Goal: Information Seeking & Learning: Learn about a topic

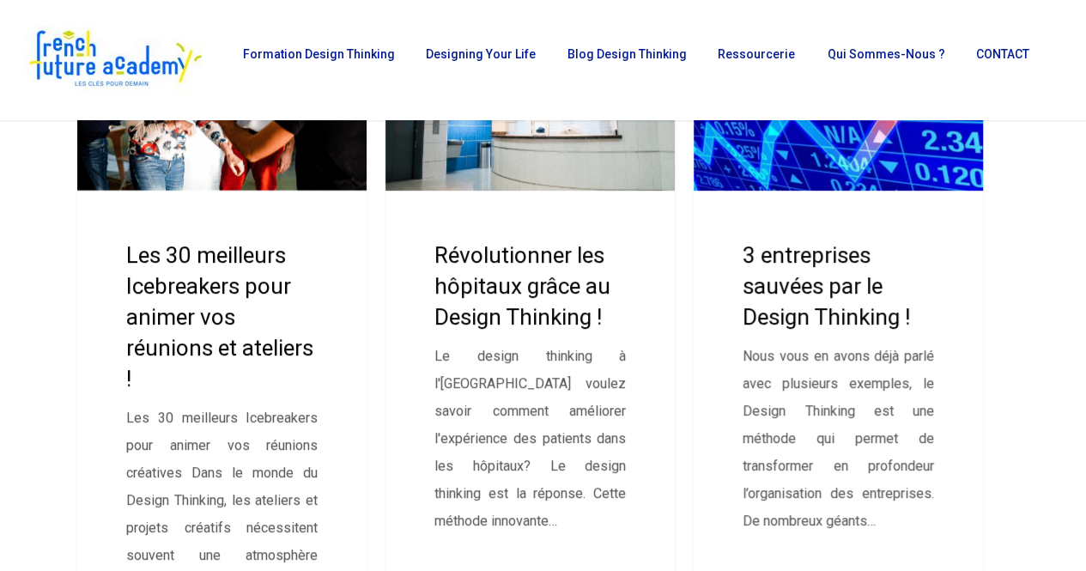
scroll to position [258, 0]
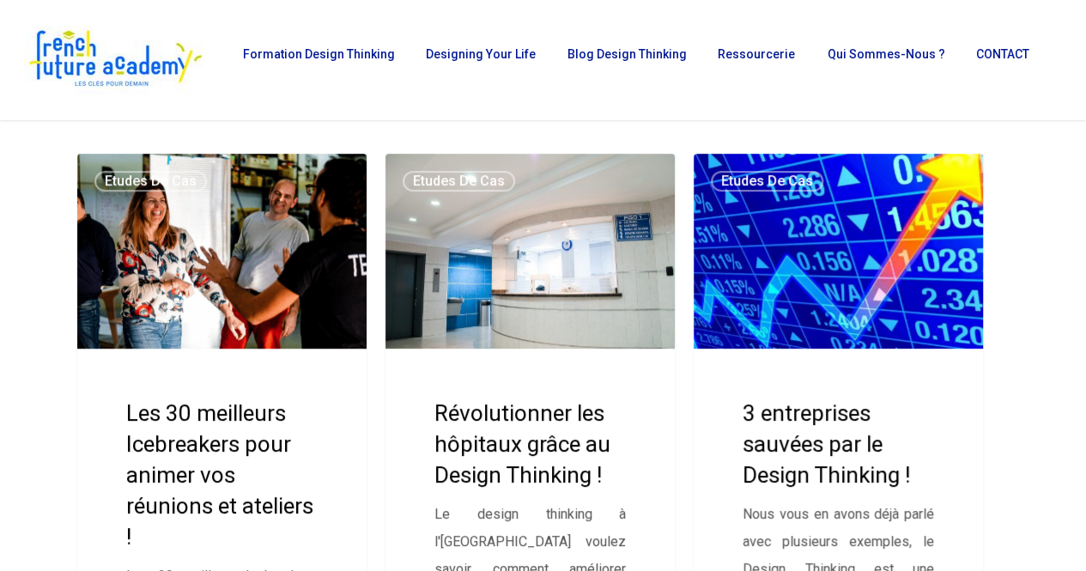
click at [223, 246] on link "Les 30 meilleurs Icebreakers pour animer vos réunions et ateliers !" at bounding box center [221, 496] width 289 height 685
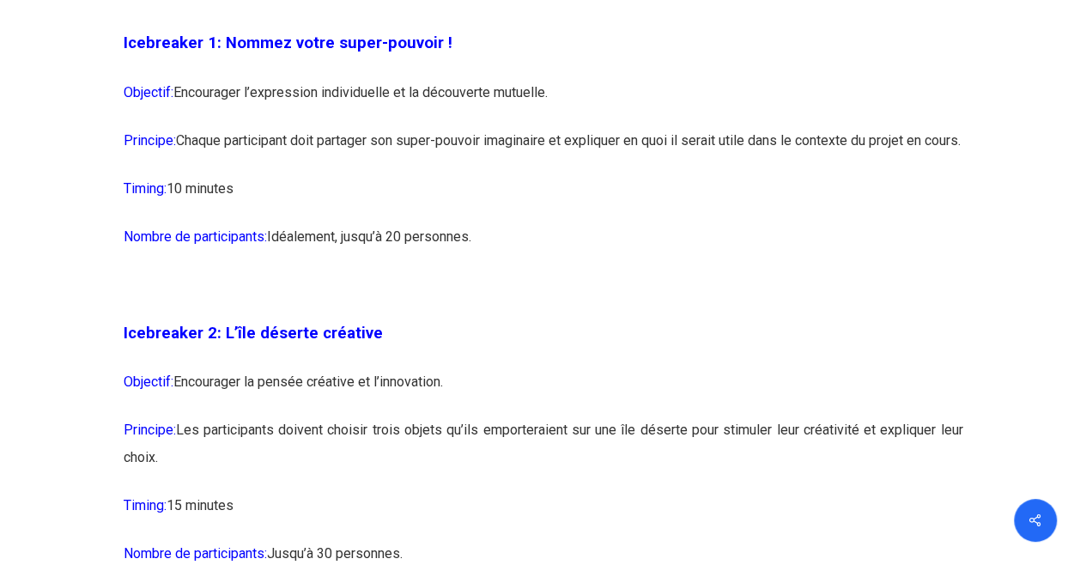
scroll to position [1546, 0]
click at [393, 95] on p "Objectif: Encourager l’expression individuelle et la découverte mutuelle." at bounding box center [544, 101] width 840 height 48
click at [393, 94] on p "Objectif: Encourager l’expression individuelle et la découverte mutuelle." at bounding box center [544, 101] width 840 height 48
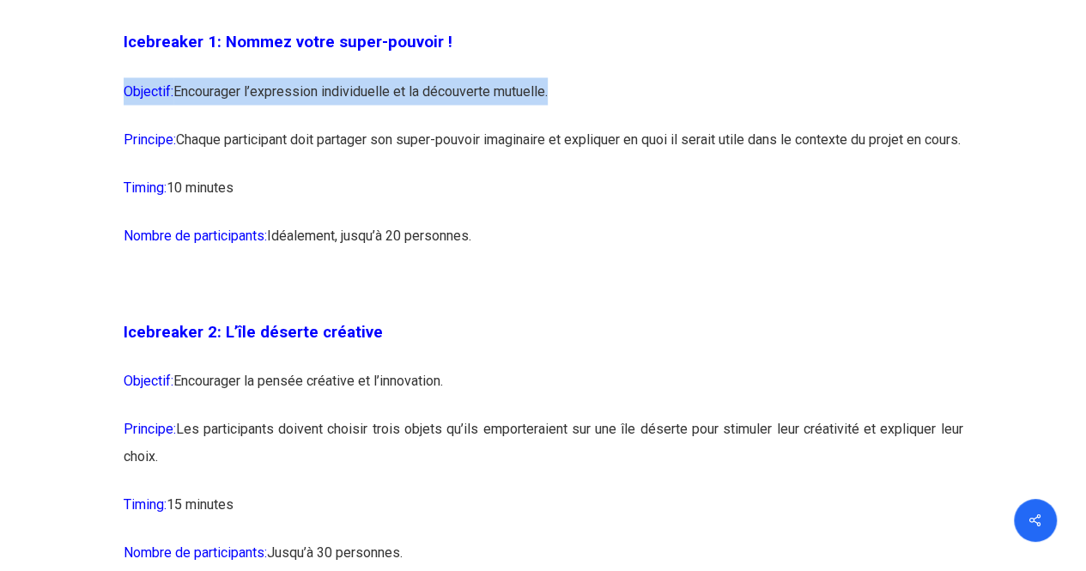
click at [393, 94] on p "Objectif: Encourager l’expression individuelle et la découverte mutuelle." at bounding box center [544, 101] width 840 height 48
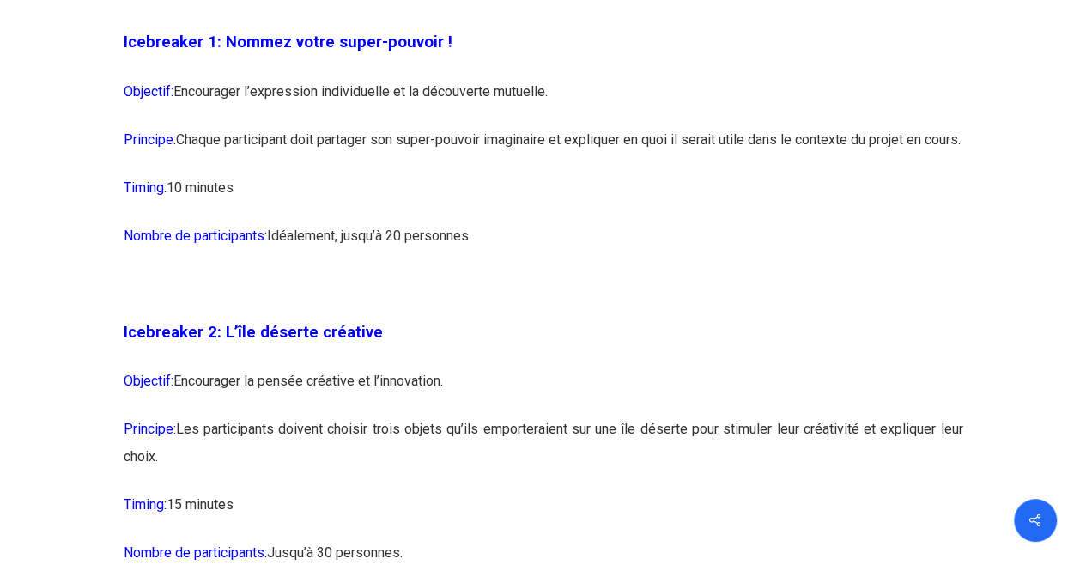
click at [388, 159] on p "Principe: Chaque participant doit partager son super-pouvoir imaginaire et expl…" at bounding box center [544, 149] width 840 height 48
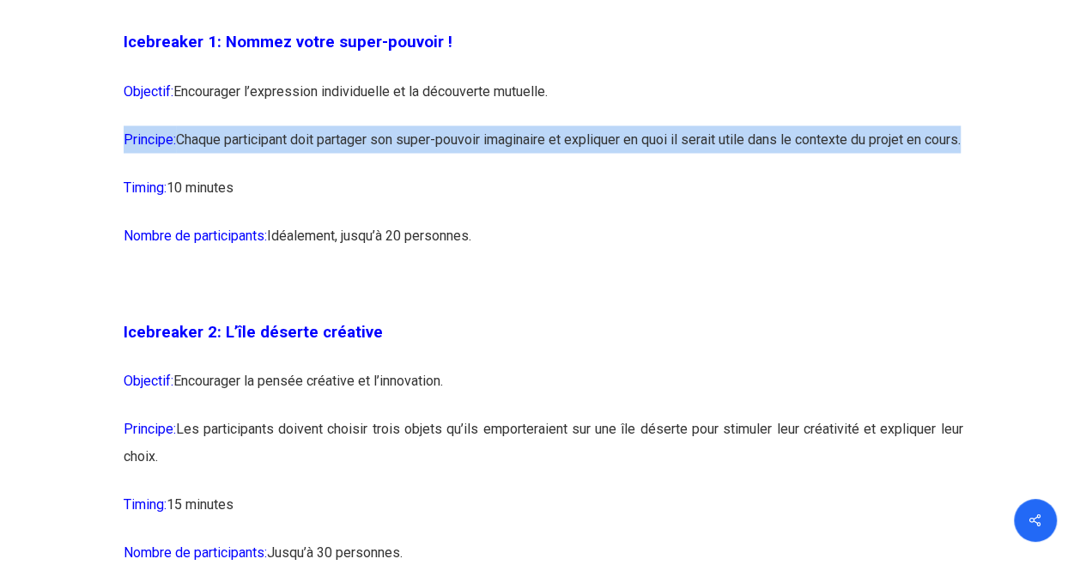
click at [388, 159] on p "Principe: Chaque participant doit partager son super-pouvoir imaginaire et expl…" at bounding box center [544, 149] width 840 height 48
click at [388, 148] on p "Principe: Chaque participant doit partager son super-pouvoir imaginaire et expl…" at bounding box center [544, 149] width 840 height 48
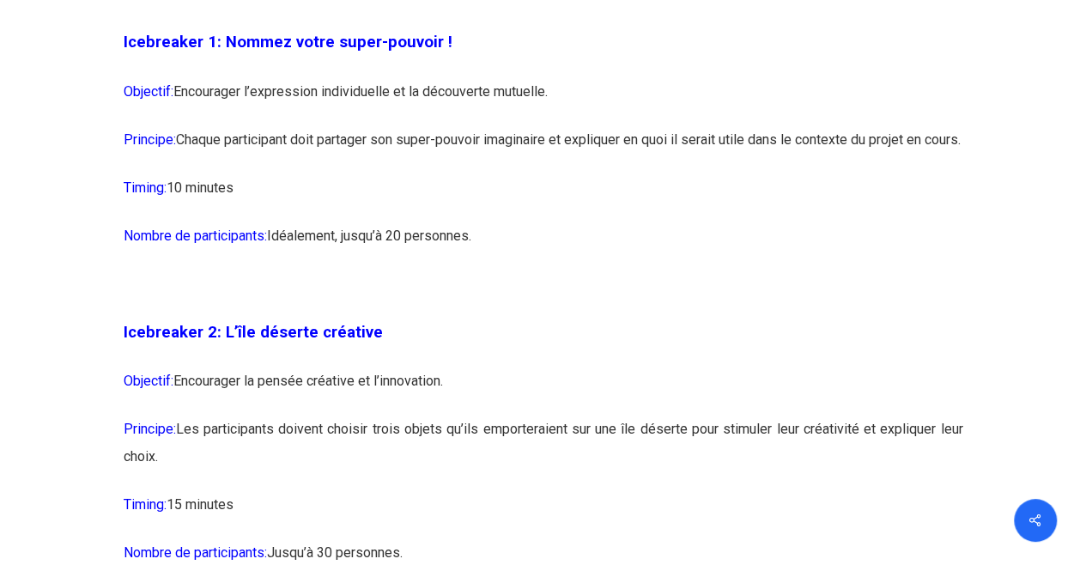
click at [450, 222] on p "Timing: 10 minutes" at bounding box center [544, 197] width 840 height 48
drag, startPoint x: 550, startPoint y: 273, endPoint x: 112, endPoint y: 40, distance: 496.0
click at [624, 222] on p "Timing: 10 minutes" at bounding box center [544, 197] width 840 height 48
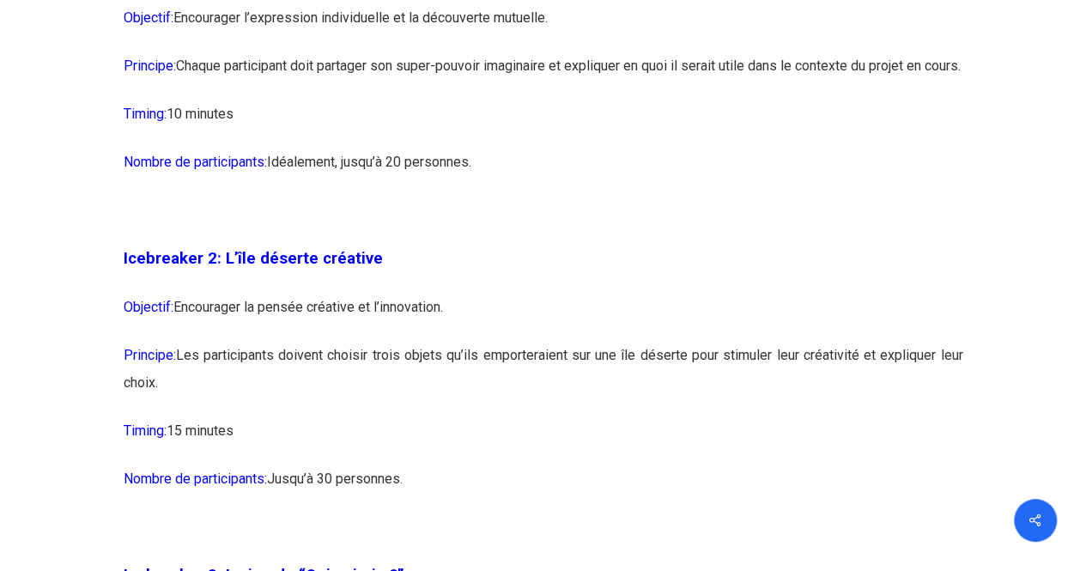
scroll to position [1718, 0]
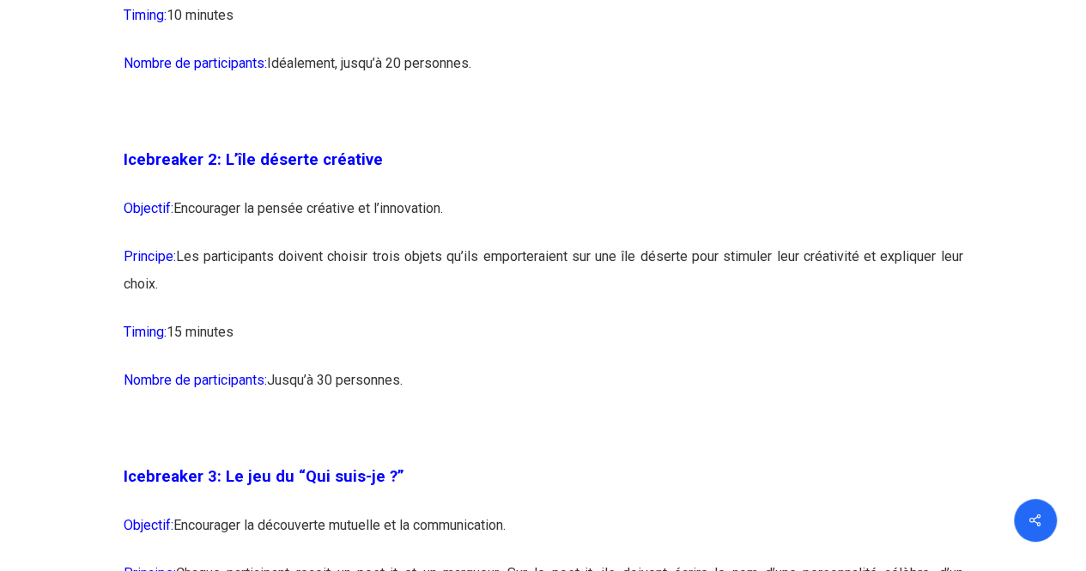
click at [627, 240] on p "Objectif: Encourager la pensée créative et l’innovation." at bounding box center [544, 219] width 840 height 48
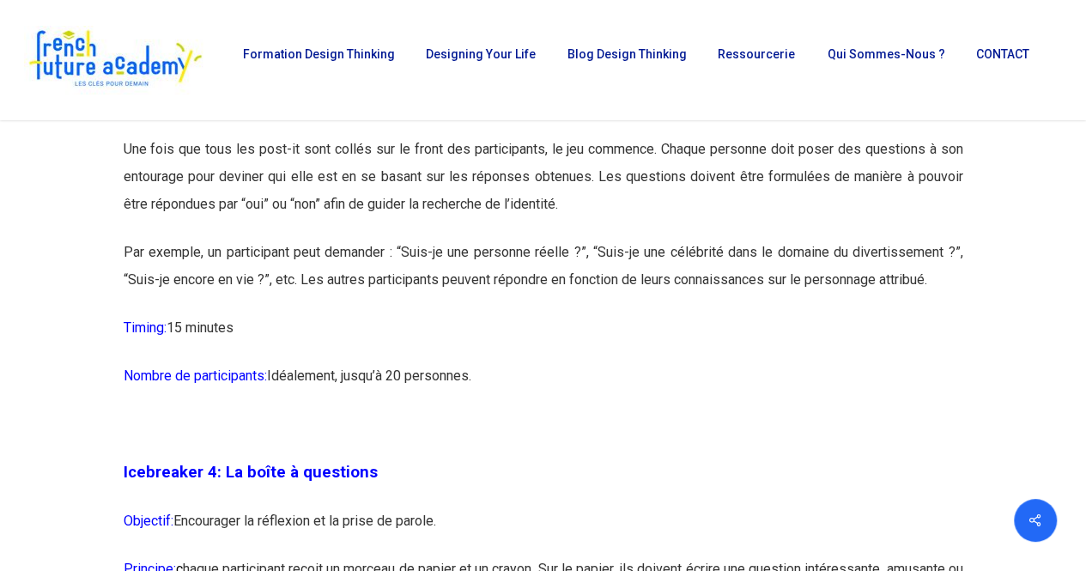
scroll to position [2244, 0]
click at [421, 222] on p "Une fois que tous les post-it sont collés sur le front des participants, le jeu…" at bounding box center [544, 188] width 840 height 103
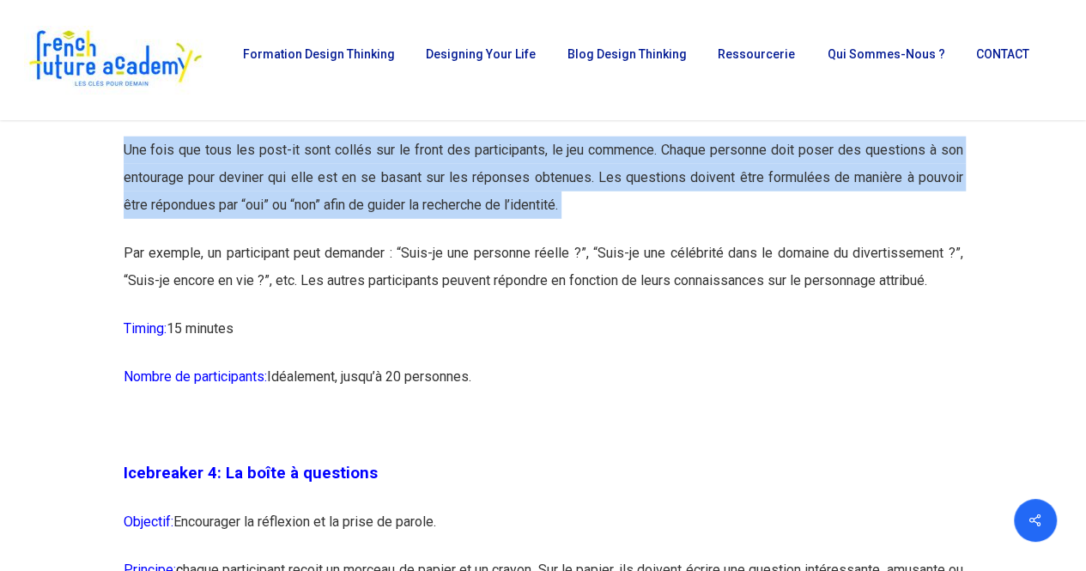
click at [421, 222] on p "Une fois que tous les post-it sont collés sur le front des participants, le jeu…" at bounding box center [544, 188] width 840 height 103
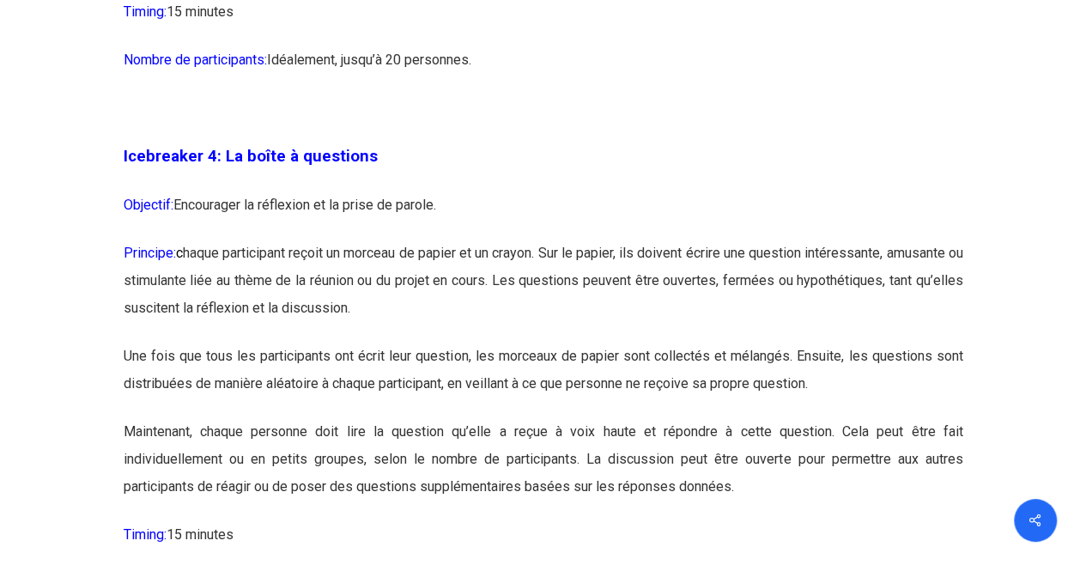
scroll to position [2565, 0]
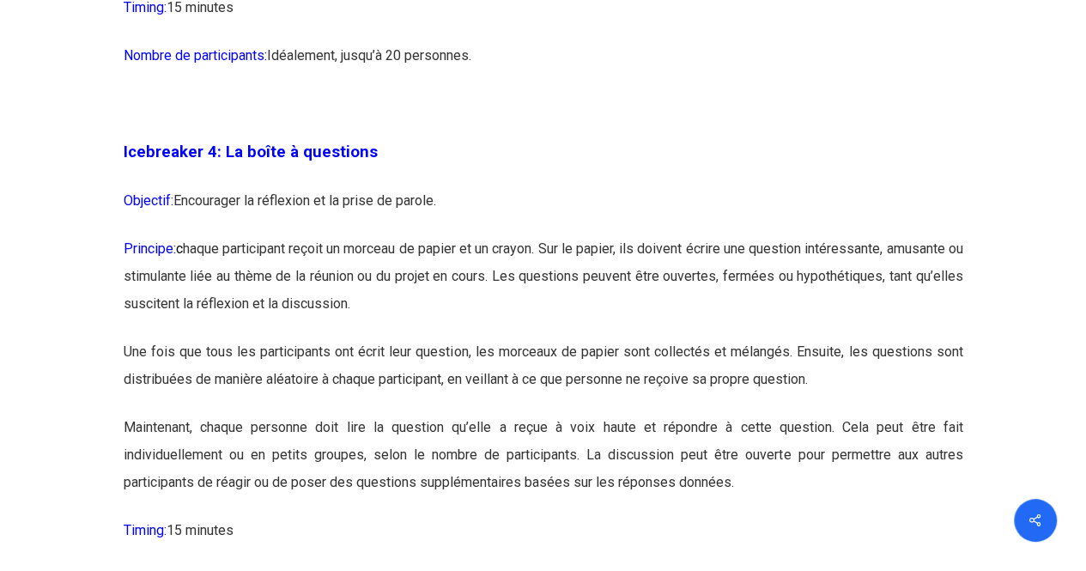
click at [338, 300] on p "Principe: c haque participant reçoit un morceau de papier et un crayon. Sur le …" at bounding box center [544, 286] width 840 height 103
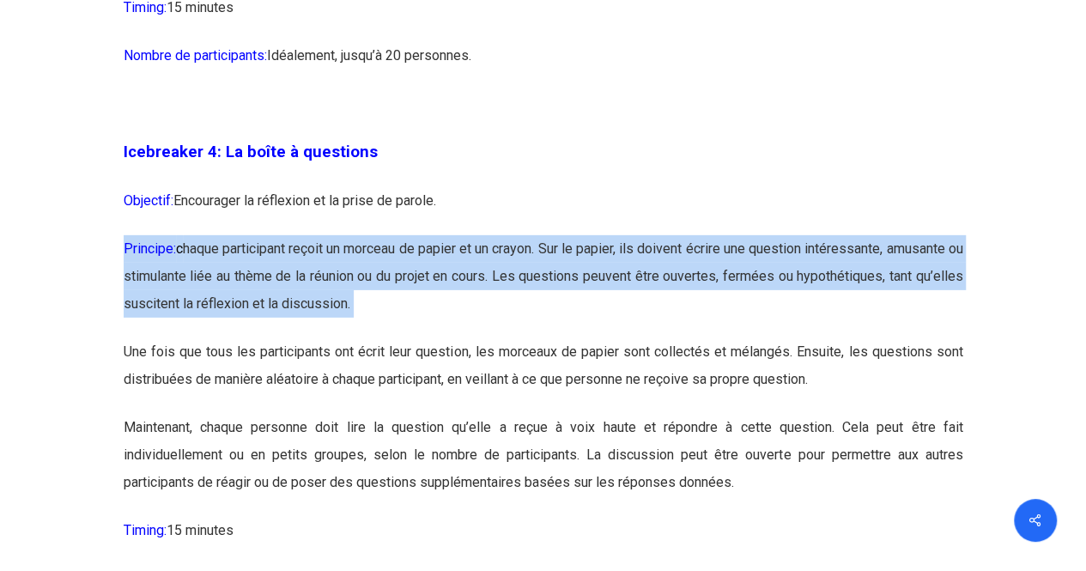
click at [338, 300] on p "Principe: c haque participant reçoit un morceau de papier et un crayon. Sur le …" at bounding box center [544, 286] width 840 height 103
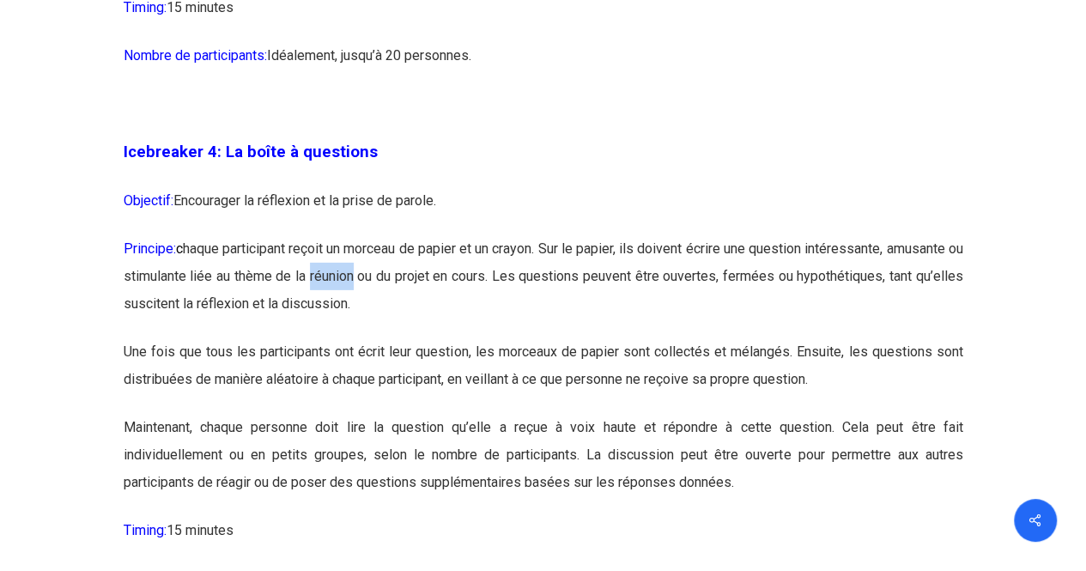
click at [338, 300] on p "Principe: c haque participant reçoit un morceau de papier et un crayon. Sur le …" at bounding box center [544, 286] width 840 height 103
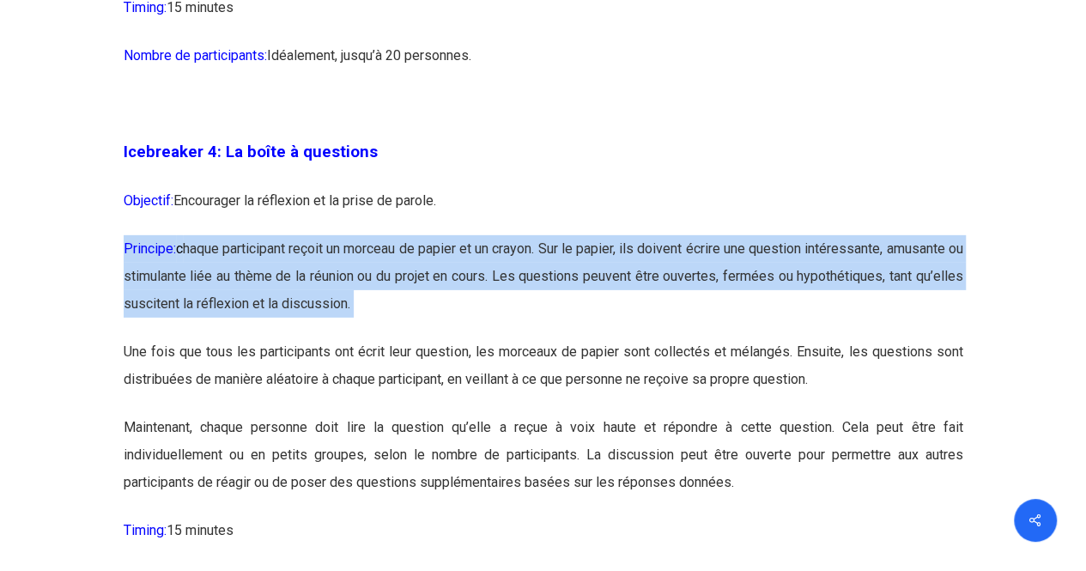
click at [338, 300] on p "Principe: c haque participant reçoit un morceau de papier et un crayon. Sur le …" at bounding box center [544, 286] width 840 height 103
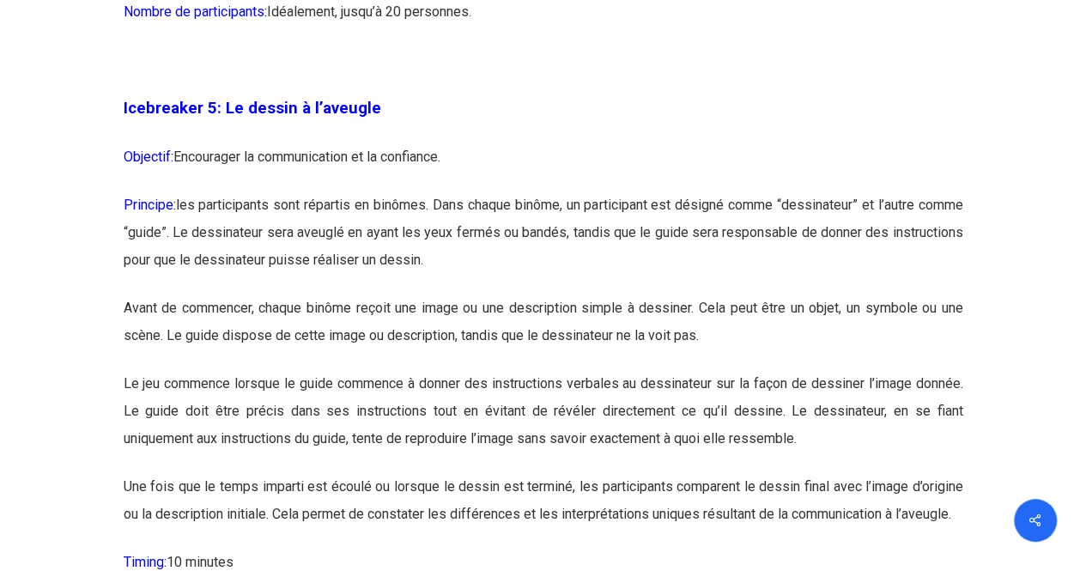
scroll to position [3141, 0]
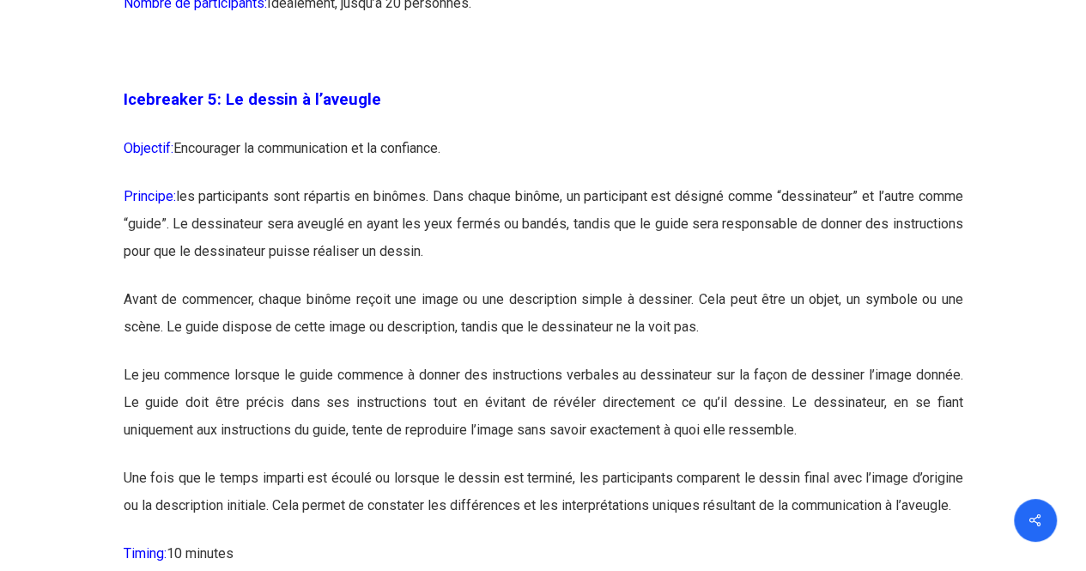
click at [338, 252] on p "Principe: les participants sont répartis en binômes. Dans chaque binôme, un par…" at bounding box center [544, 234] width 840 height 103
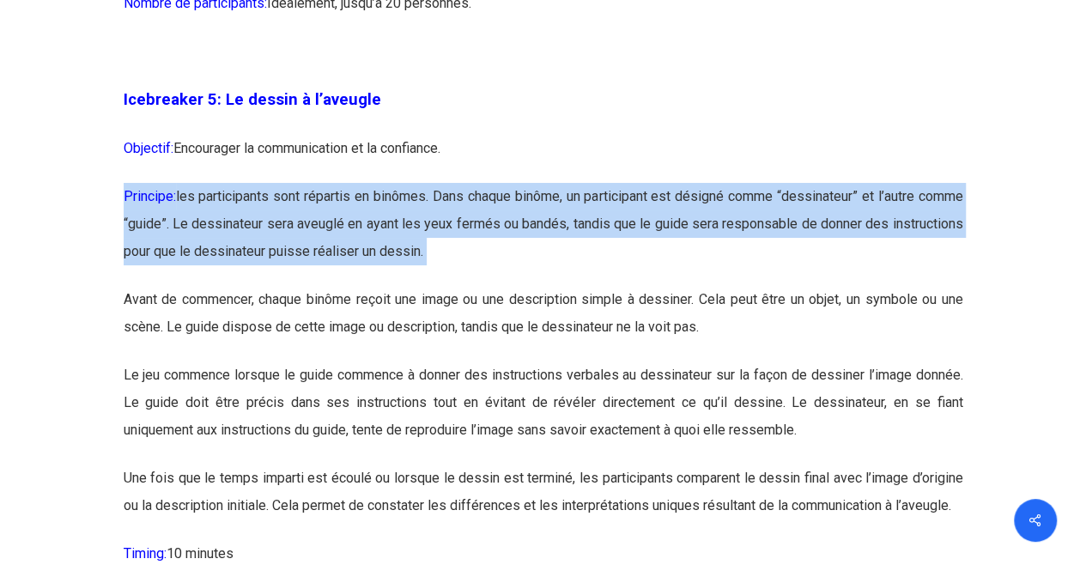
click at [338, 252] on p "Principe: les participants sont répartis en binômes. Dans chaque binôme, un par…" at bounding box center [544, 234] width 840 height 103
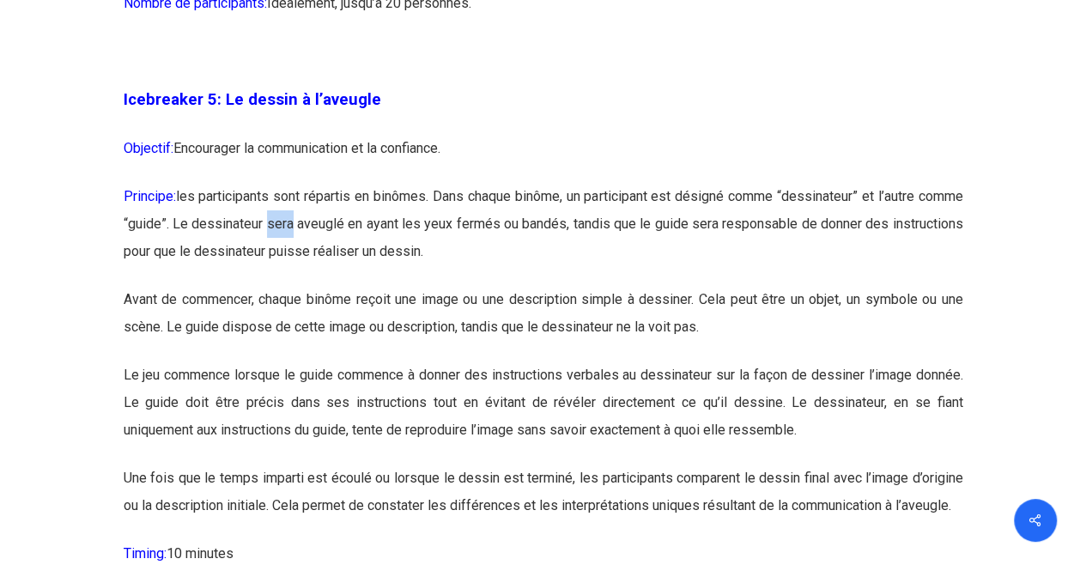
click at [338, 252] on p "Principe: les participants sont répartis en binômes. Dans chaque binôme, un par…" at bounding box center [544, 234] width 840 height 103
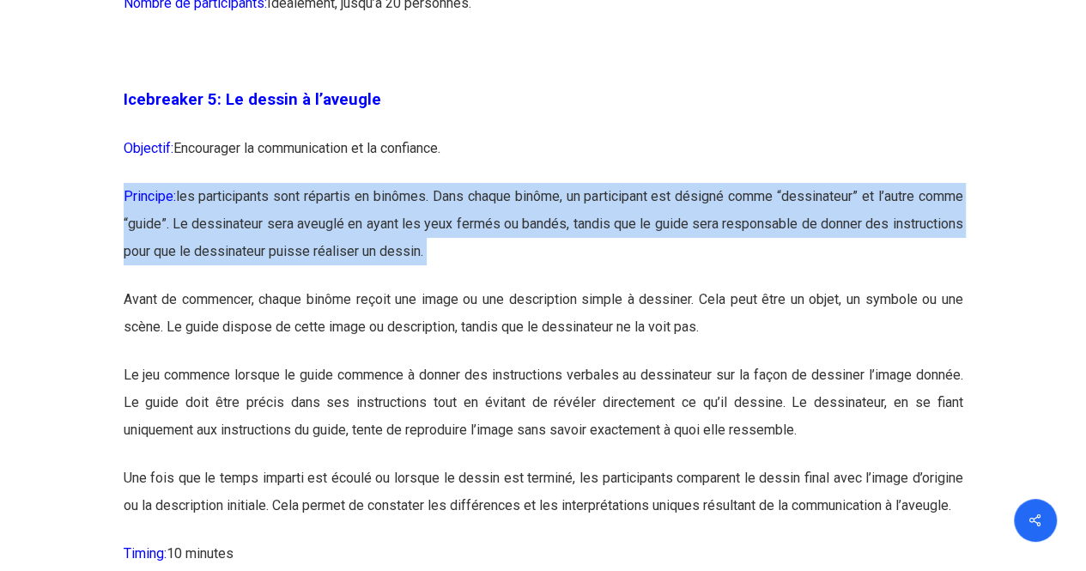
click at [338, 252] on p "Principe: les participants sont répartis en binômes. Dans chaque binôme, un par…" at bounding box center [544, 234] width 840 height 103
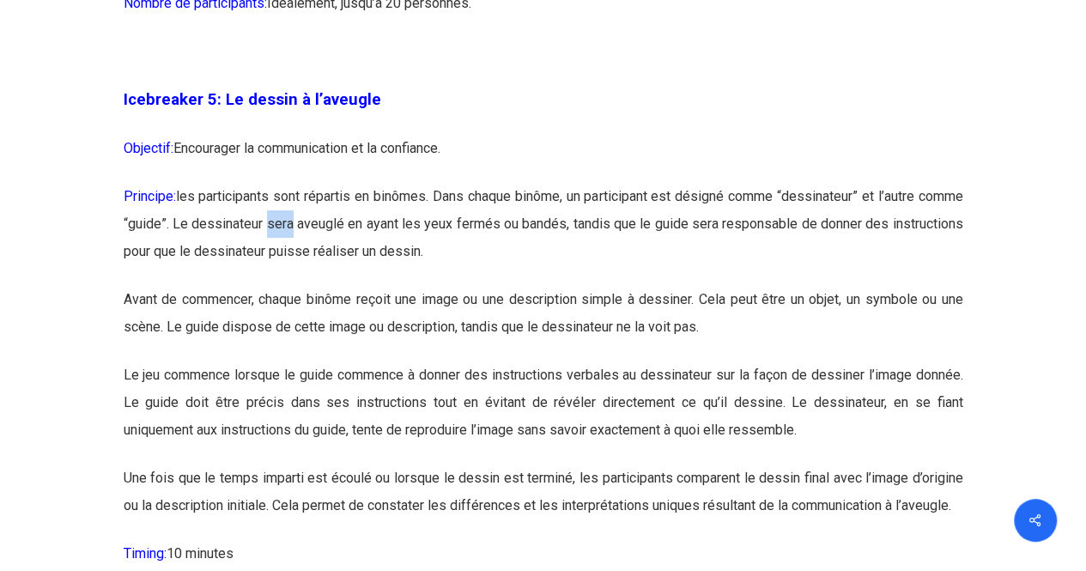
click at [338, 252] on p "Principe: les participants sont répartis en binômes. Dans chaque binôme, un par…" at bounding box center [544, 234] width 840 height 103
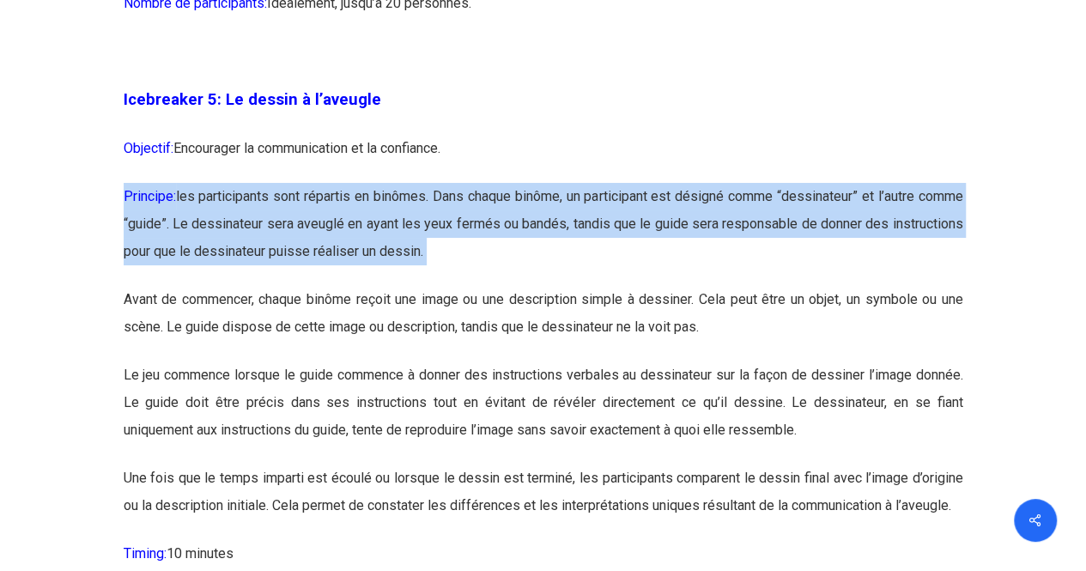
click at [338, 252] on p "Principe: les participants sont répartis en binômes. Dans chaque binôme, un par…" at bounding box center [544, 234] width 840 height 103
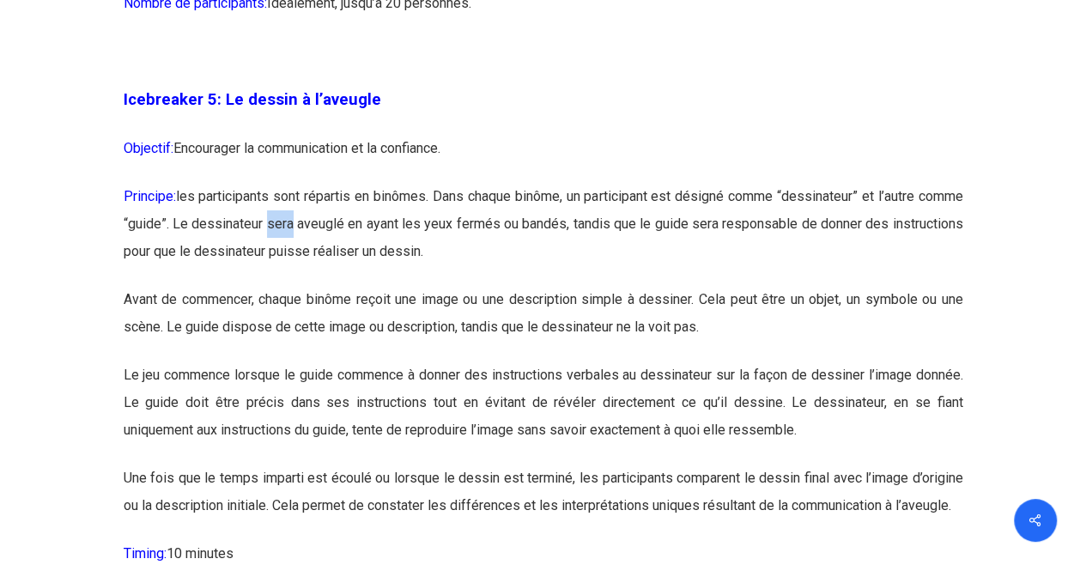
click at [338, 252] on p "Principe: les participants sont répartis en binômes. Dans chaque binôme, un par…" at bounding box center [544, 234] width 840 height 103
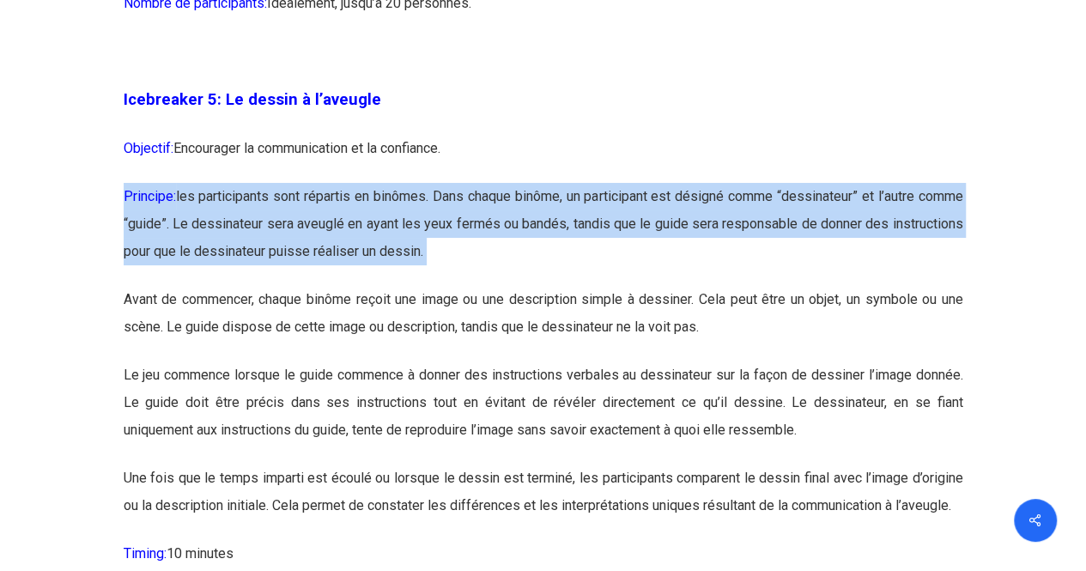
click at [338, 252] on p "Principe: les participants sont répartis en binômes. Dans chaque binôme, un par…" at bounding box center [544, 234] width 840 height 103
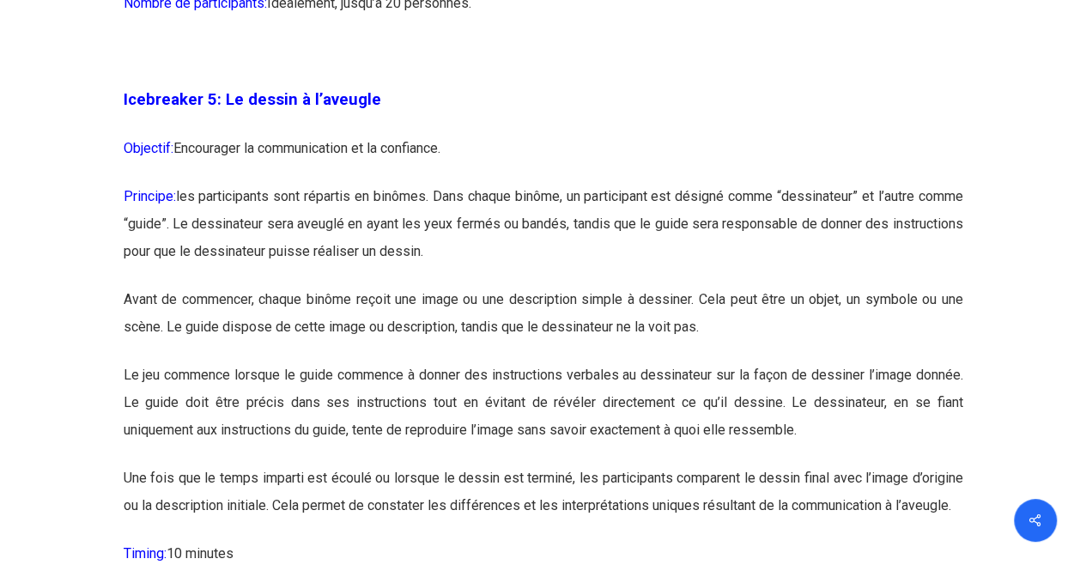
click at [349, 338] on p "Avant de commencer, chaque binôme reçoit une image ou une description simple à …" at bounding box center [544, 324] width 840 height 76
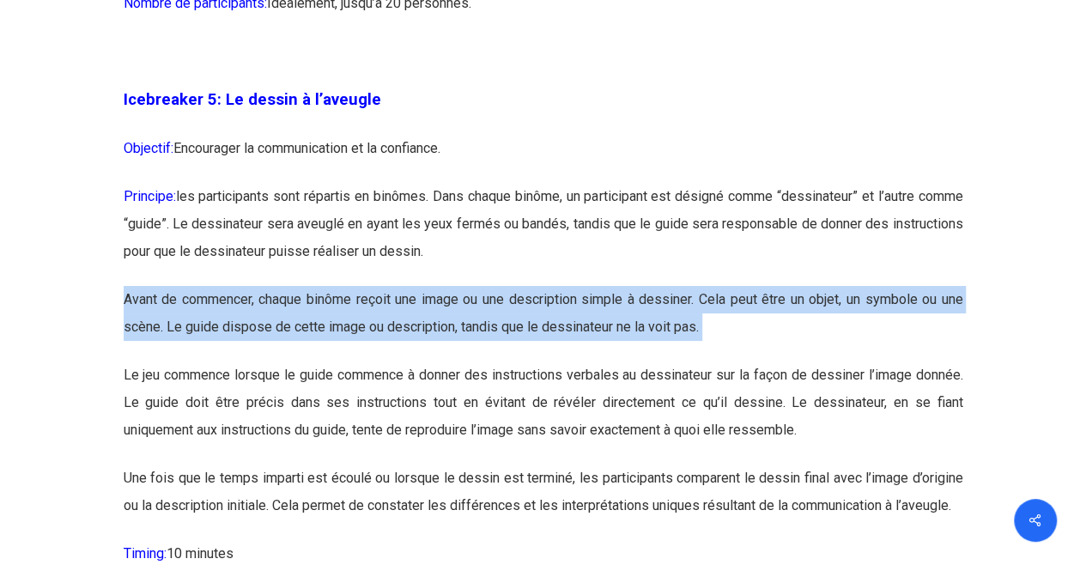
click at [349, 338] on p "Avant de commencer, chaque binôme reçoit une image ou une description simple à …" at bounding box center [544, 324] width 840 height 76
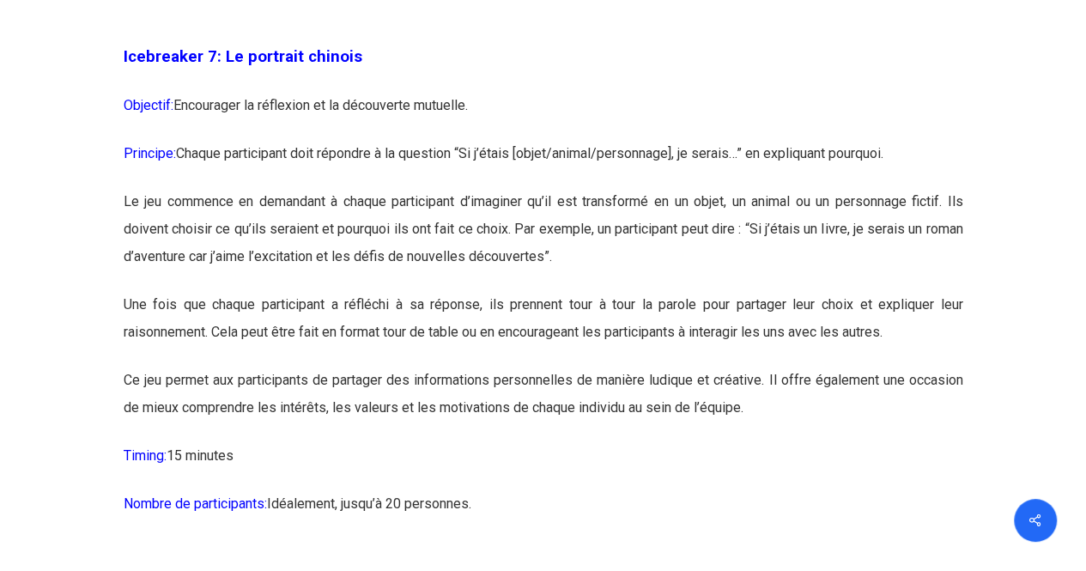
scroll to position [4354, 0]
click at [330, 187] on p "Principe: Chaque participant doit répondre à la question “Si j’étais [objet/ani…" at bounding box center [544, 163] width 840 height 48
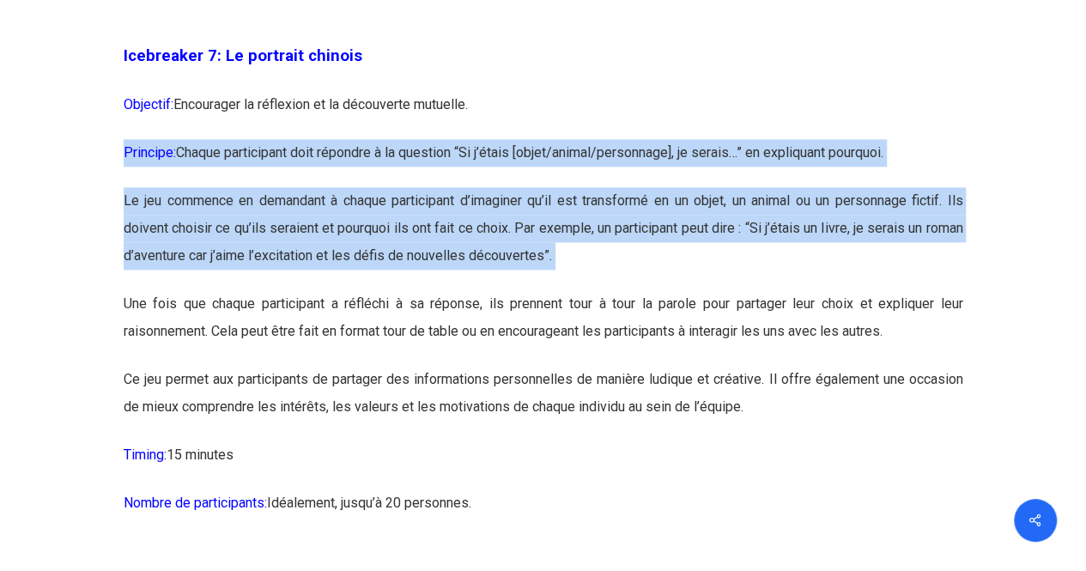
drag, startPoint x: 330, startPoint y: 209, endPoint x: 352, endPoint y: 277, distance: 71.4
click at [352, 277] on p "Le jeu commence en demandant à chaque participant d’imaginer qu’il est transfor…" at bounding box center [544, 238] width 840 height 103
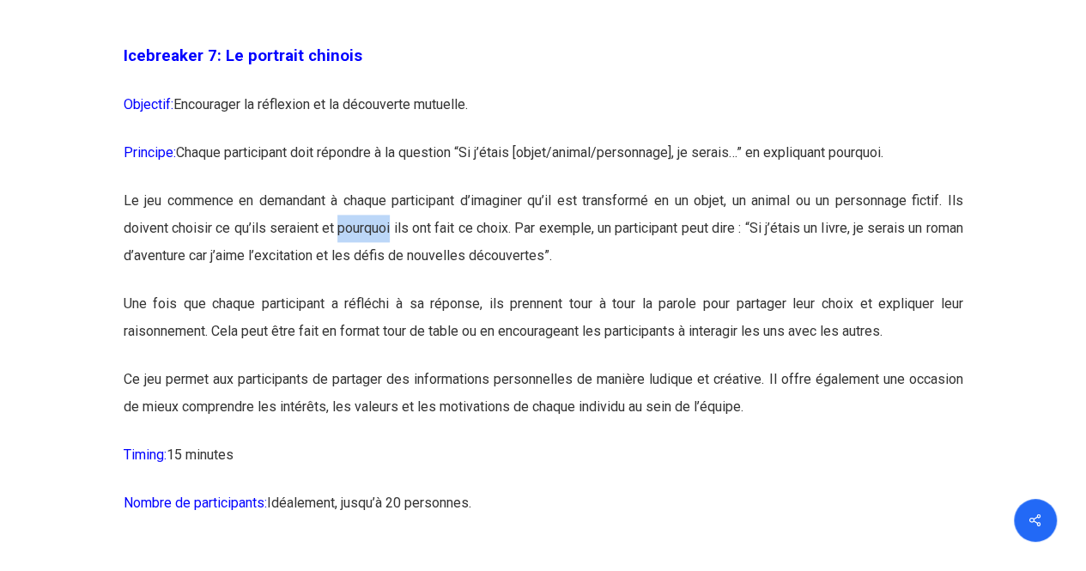
click at [352, 277] on p "Le jeu commence en demandant à chaque participant d’imaginer qu’il est transfor…" at bounding box center [544, 238] width 840 height 103
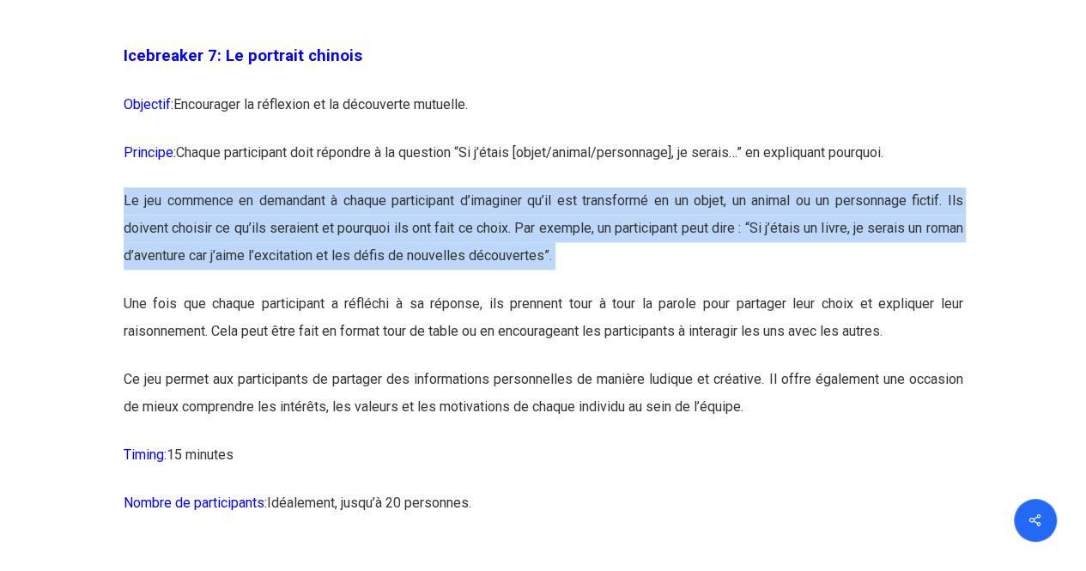
click at [352, 277] on p "Le jeu commence en demandant à chaque participant d’imaginer qu’il est transfor…" at bounding box center [544, 238] width 840 height 103
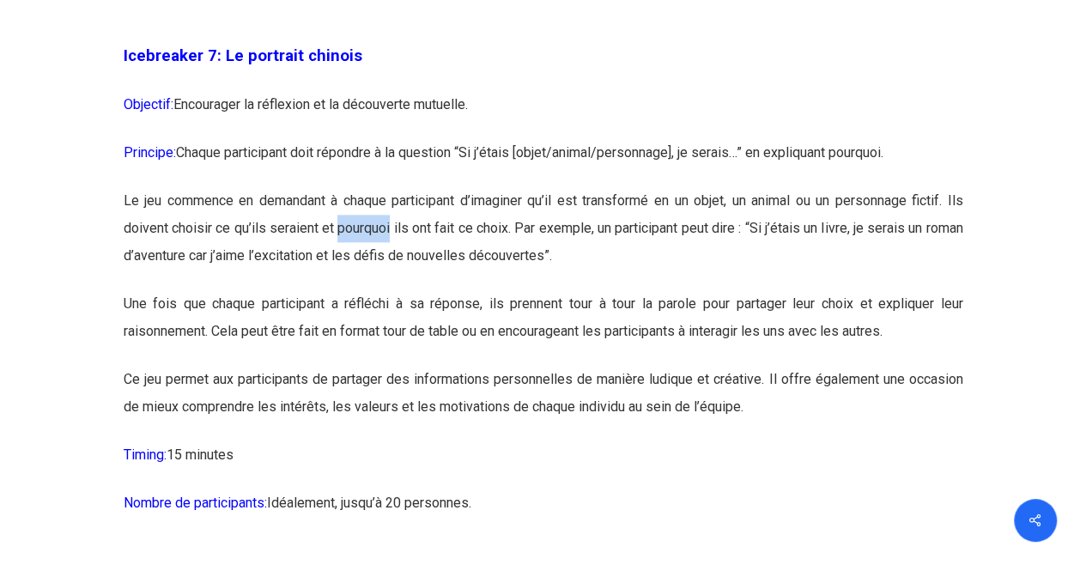
click at [352, 277] on p "Le jeu commence en demandant à chaque participant d’imaginer qu’il est transfor…" at bounding box center [544, 238] width 840 height 103
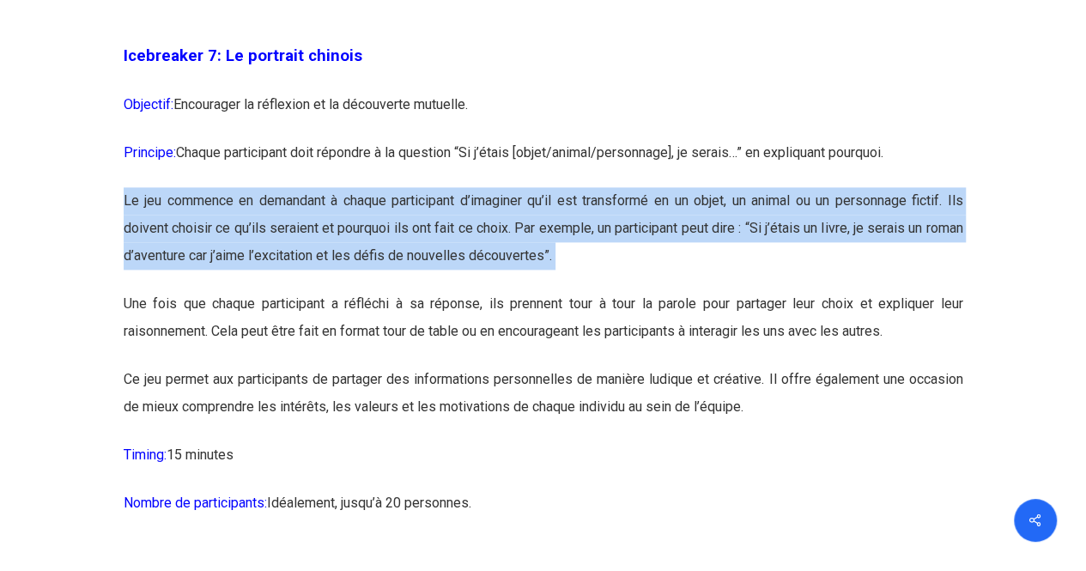
click at [352, 277] on p "Le jeu commence en demandant à chaque participant d’imaginer qu’il est transfor…" at bounding box center [544, 238] width 840 height 103
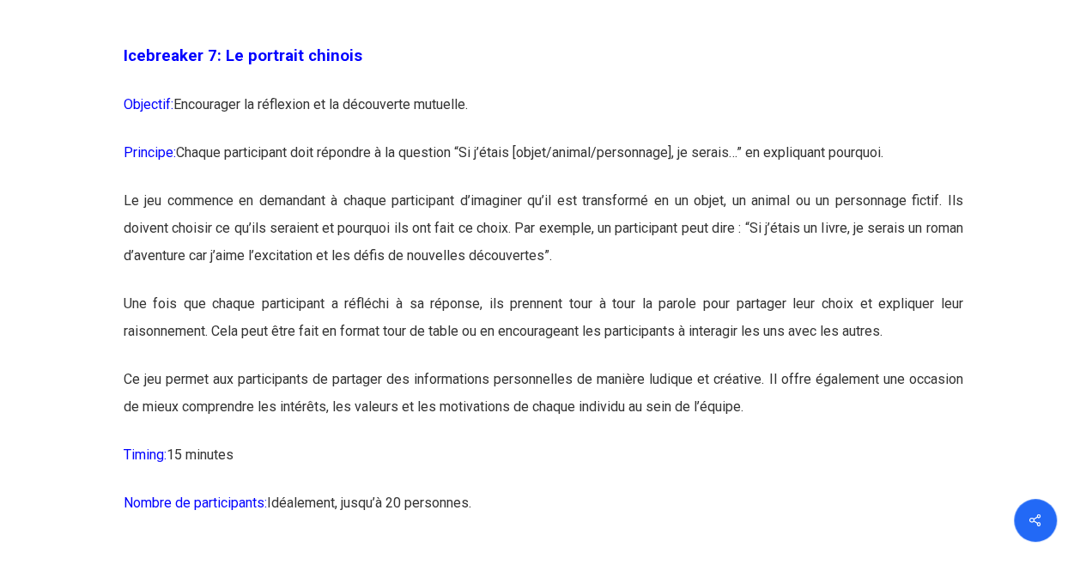
click at [349, 360] on p "Une fois que chaque participant a réfléchi à sa réponse, ils prennent tour à to…" at bounding box center [544, 328] width 840 height 76
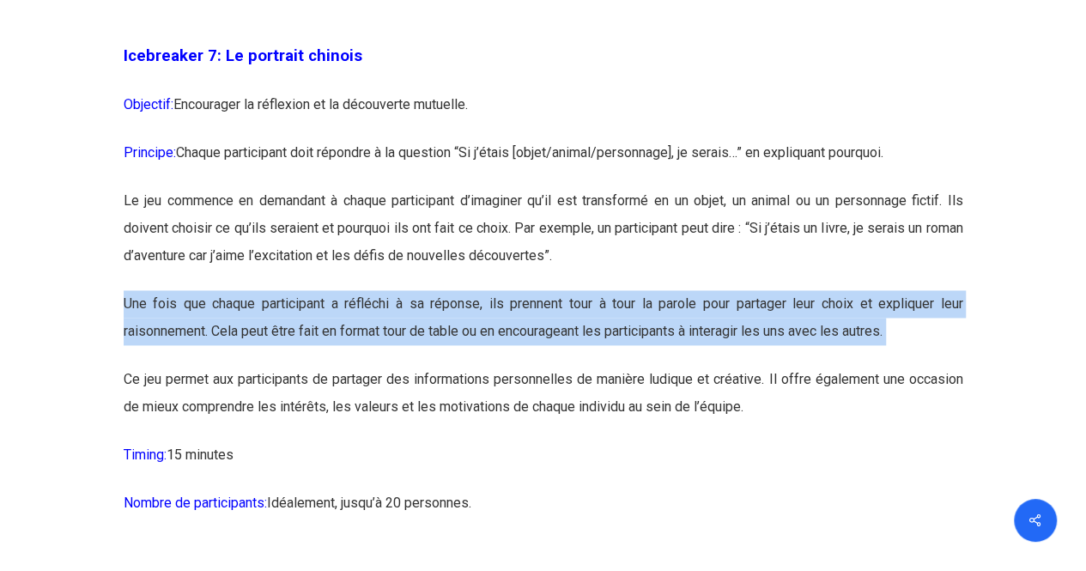
click at [349, 360] on p "Une fois que chaque participant a réfléchi à sa réponse, ils prennent tour à to…" at bounding box center [544, 328] width 840 height 76
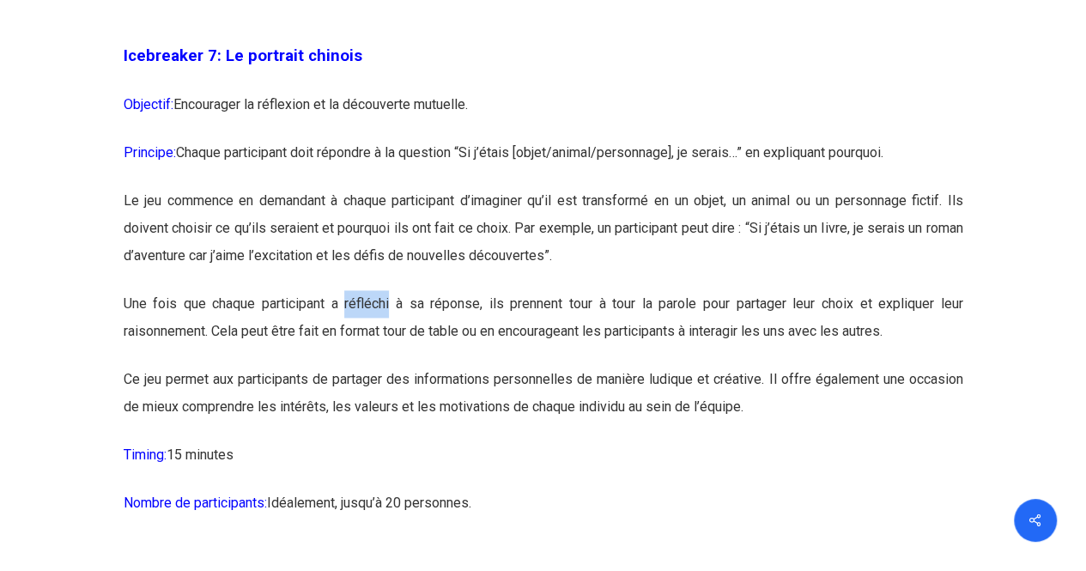
click at [349, 360] on p "Une fois que chaque participant a réfléchi à sa réponse, ils prennent tour à to…" at bounding box center [544, 328] width 840 height 76
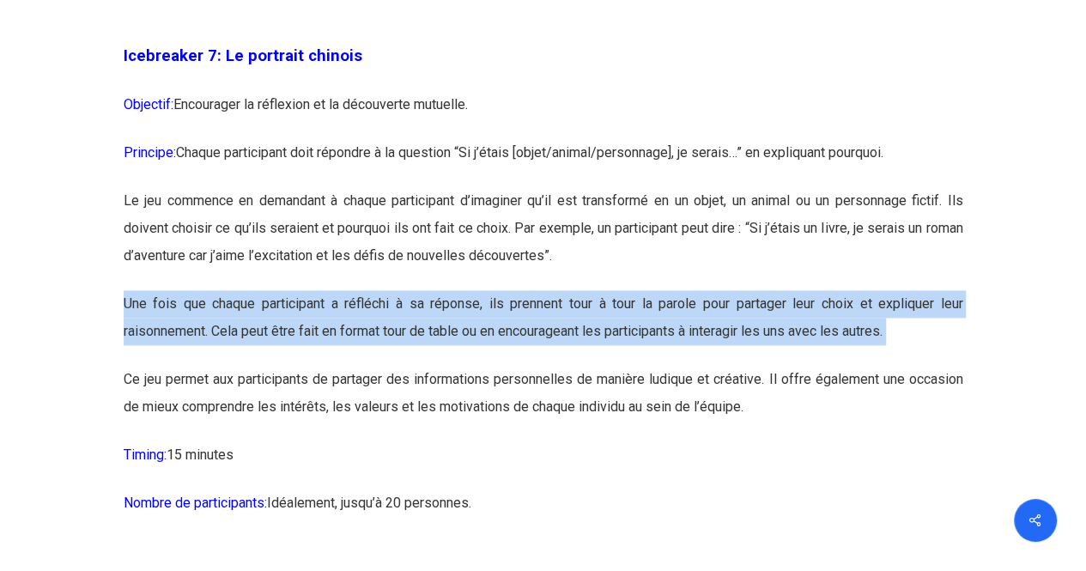
click at [349, 360] on p "Une fois que chaque participant a réfléchi à sa réponse, ils prennent tour à to…" at bounding box center [544, 328] width 840 height 76
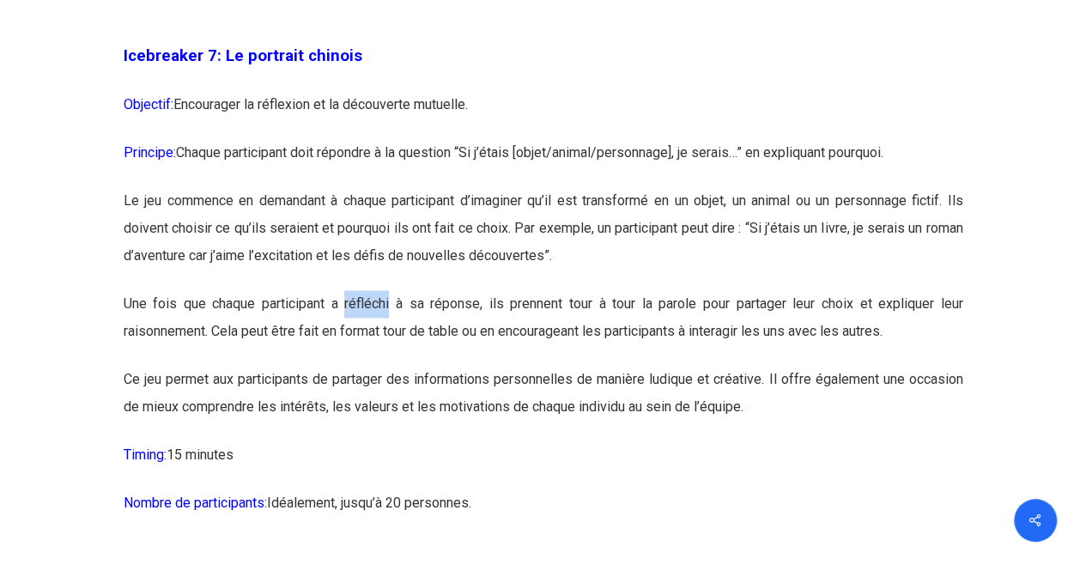
click at [349, 360] on p "Une fois que chaque participant a réfléchi à sa réponse, ils prennent tour à to…" at bounding box center [544, 328] width 840 height 76
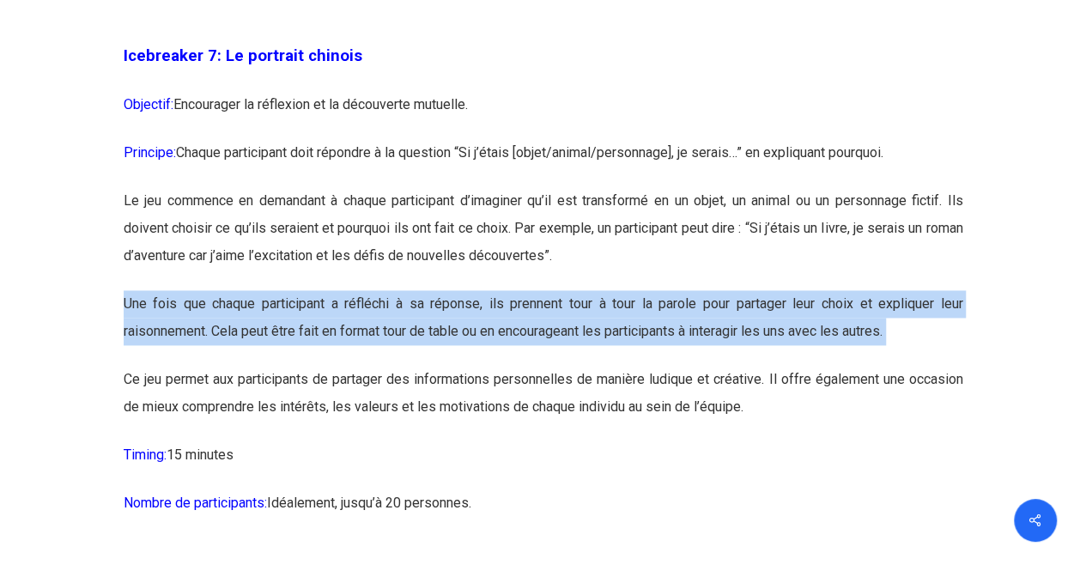
click at [349, 360] on p "Une fois que chaque participant a réfléchi à sa réponse, ils prennent tour à to…" at bounding box center [544, 328] width 840 height 76
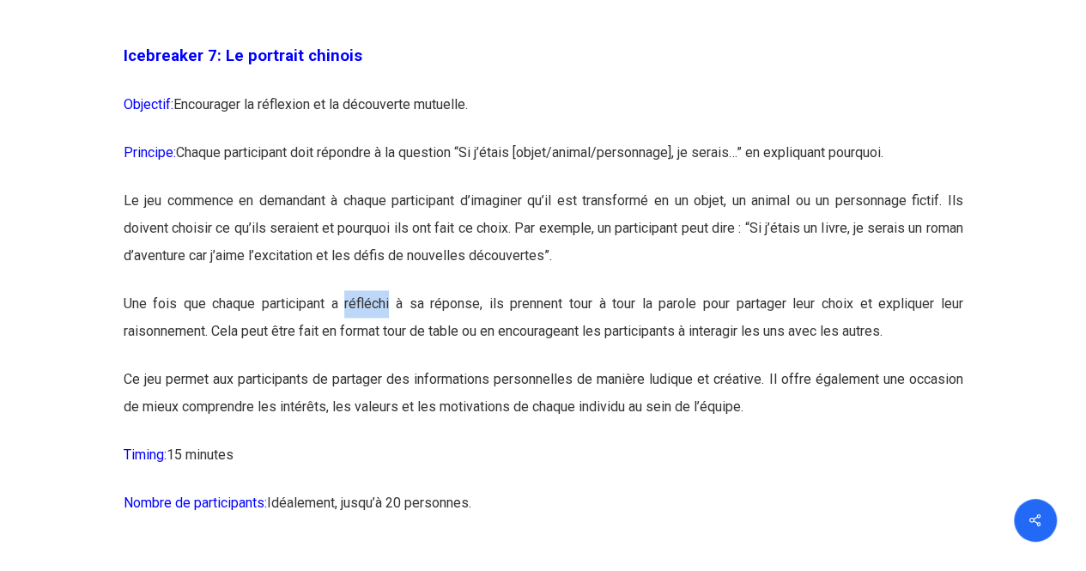
click at [349, 360] on p "Une fois que chaque participant a réfléchi à sa réponse, ils prennent tour à to…" at bounding box center [544, 328] width 840 height 76
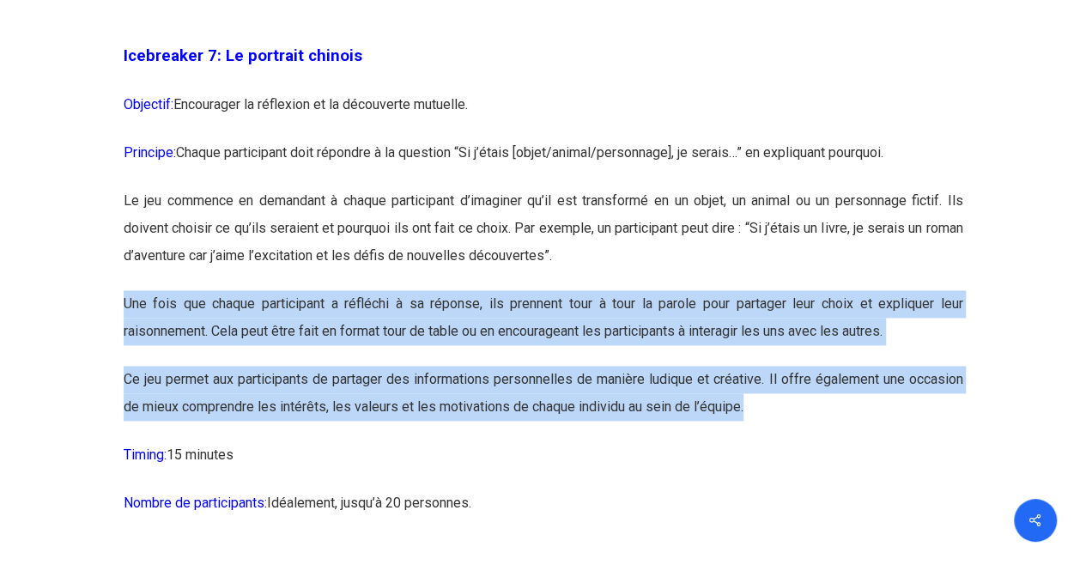
drag, startPoint x: 349, startPoint y: 360, endPoint x: 386, endPoint y: 437, distance: 86.0
click at [386, 437] on p "Ce jeu permet aux participants de partager des informations personnelles de man…" at bounding box center [544, 404] width 840 height 76
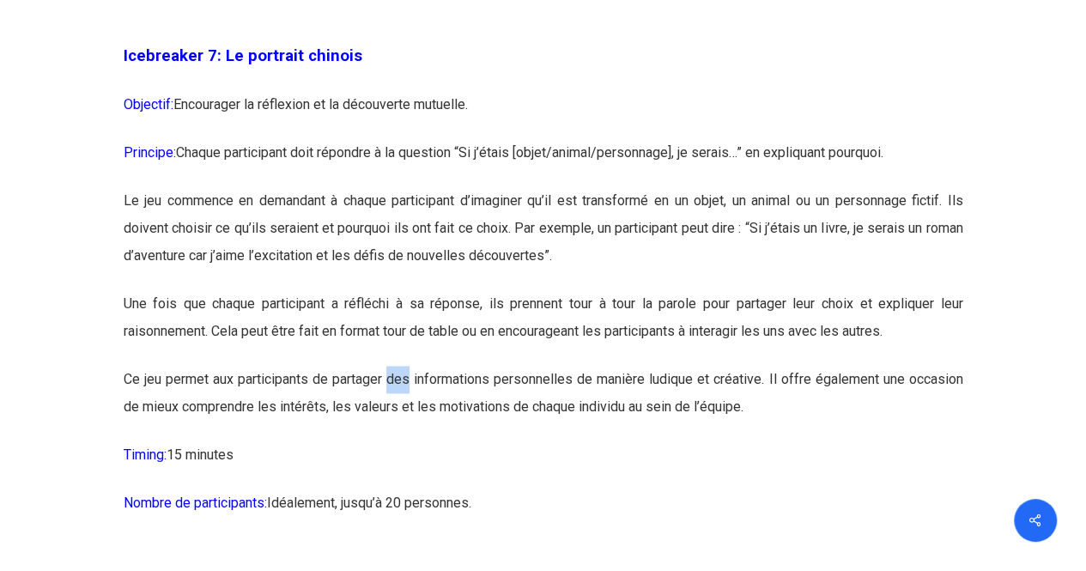
click at [386, 437] on p "Ce jeu permet aux participants de partager des informations personnelles de man…" at bounding box center [544, 404] width 840 height 76
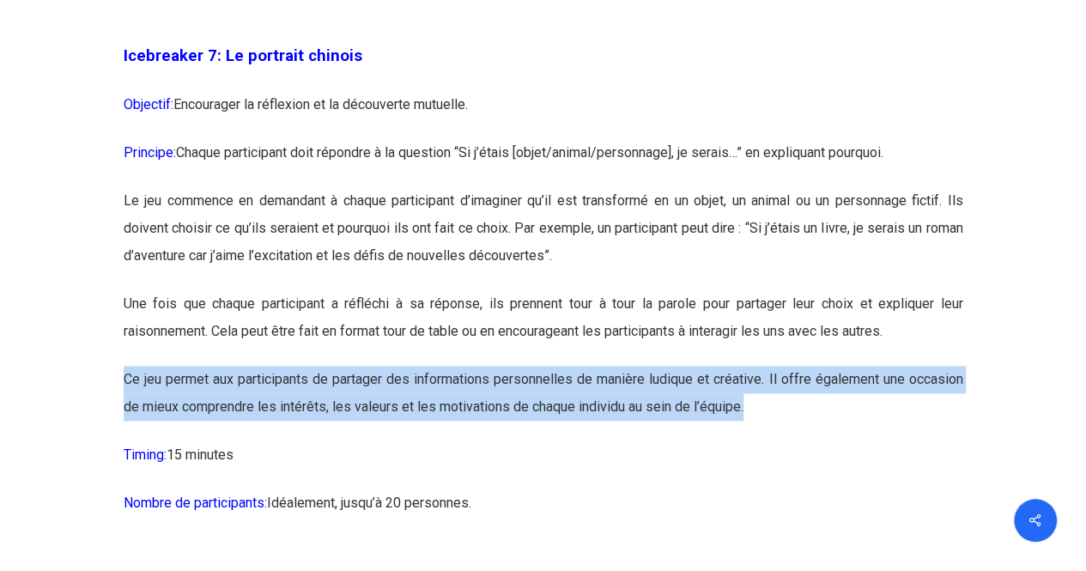
click at [386, 437] on p "Ce jeu permet aux participants de partager des informations personnelles de man…" at bounding box center [544, 404] width 840 height 76
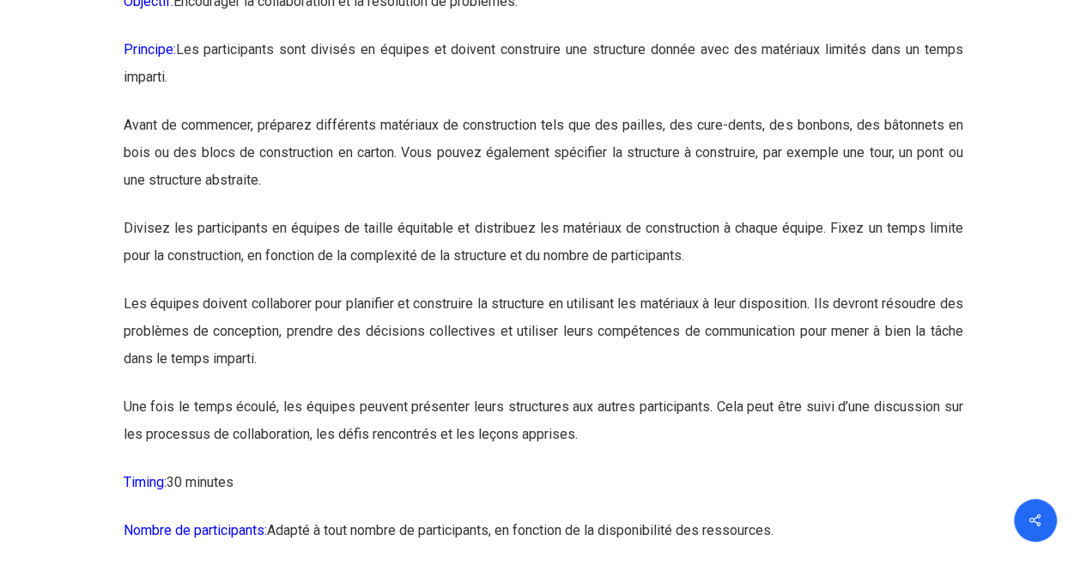
scroll to position [5003, 0]
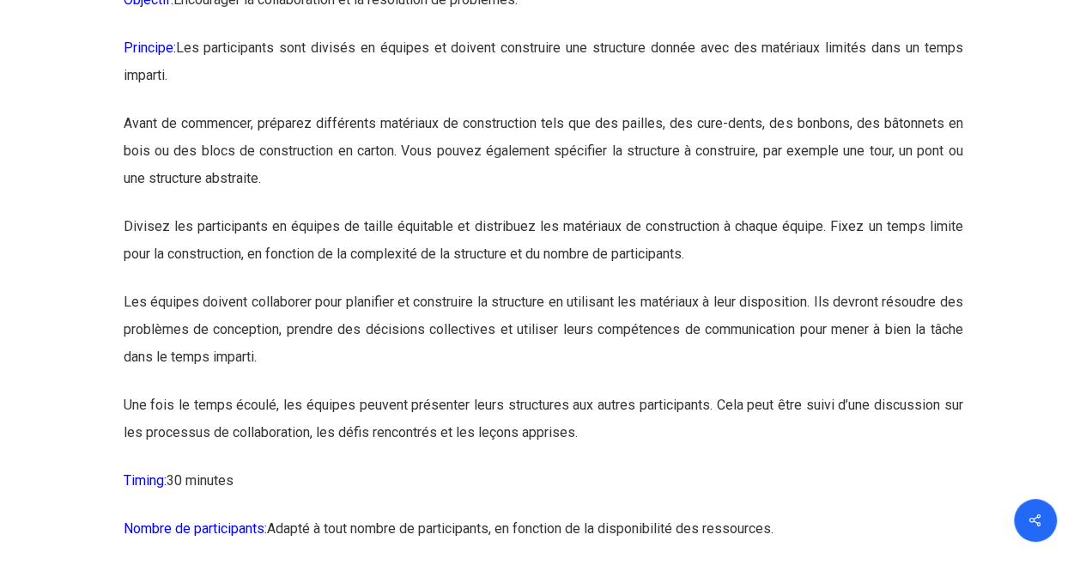
click at [333, 208] on p "Avant de commencer, préparez différents matériaux de construction tels que des …" at bounding box center [544, 161] width 840 height 103
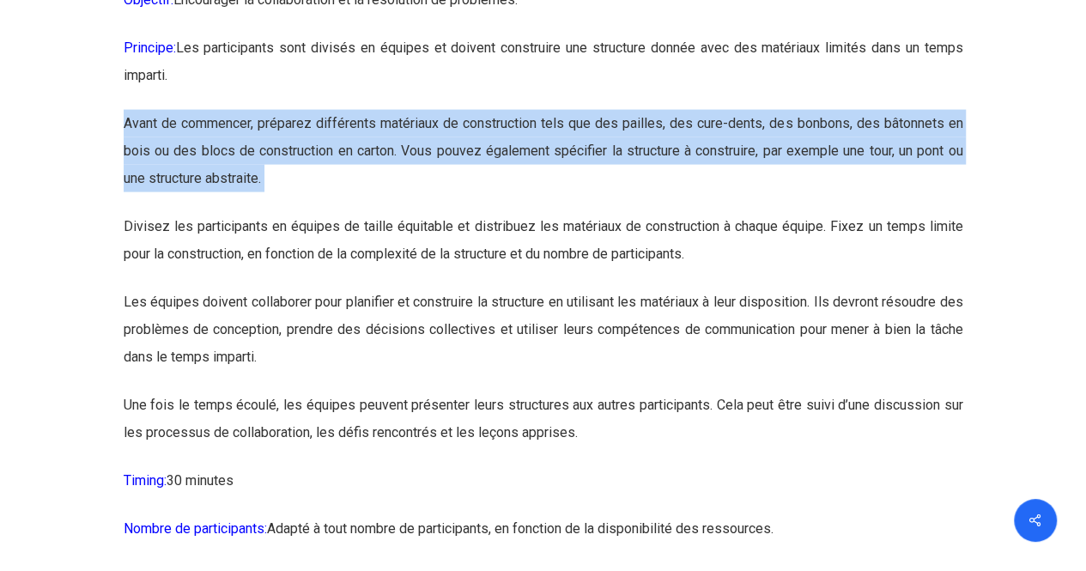
click at [333, 208] on p "Avant de commencer, préparez différents matériaux de construction tels que des …" at bounding box center [544, 161] width 840 height 103
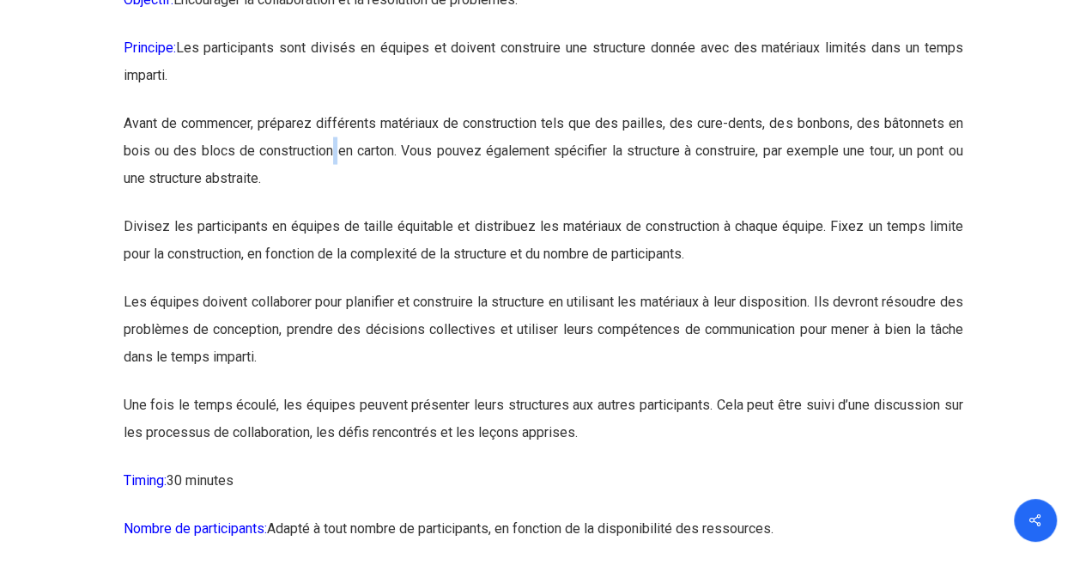
click at [333, 208] on p "Avant de commencer, préparez différents matériaux de construction tels que des …" at bounding box center [544, 161] width 840 height 103
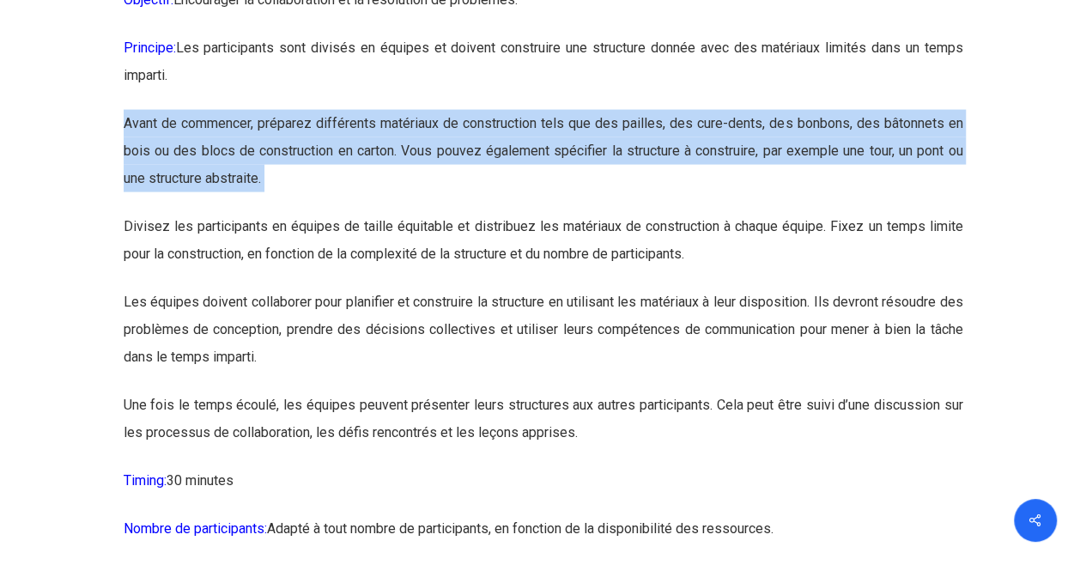
click at [333, 208] on p "Avant de commencer, préparez différents matériaux de construction tels que des …" at bounding box center [544, 161] width 840 height 103
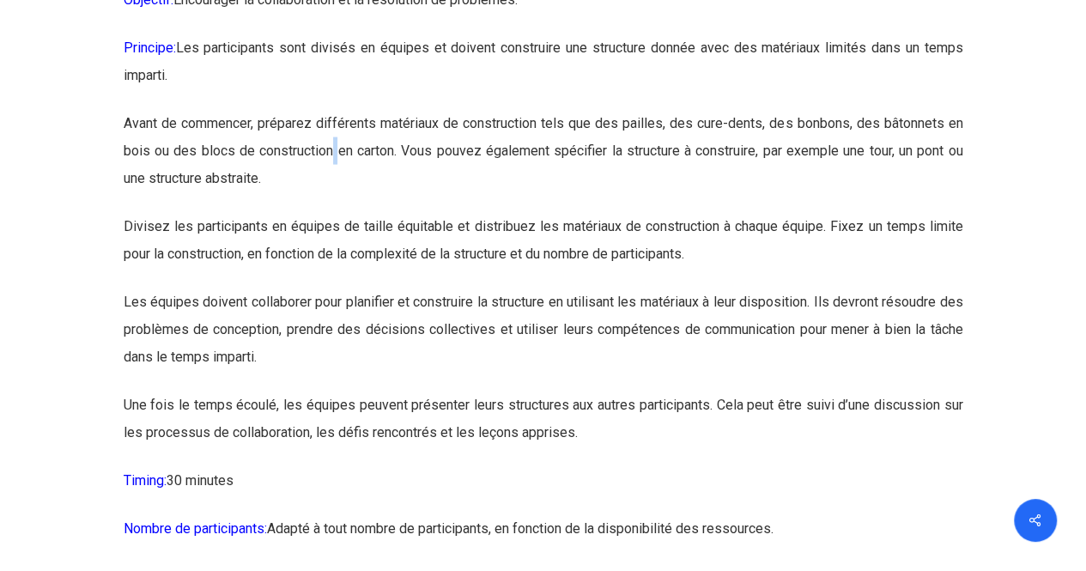
click at [333, 208] on p "Avant de commencer, préparez différents matériaux de construction tels que des …" at bounding box center [544, 161] width 840 height 103
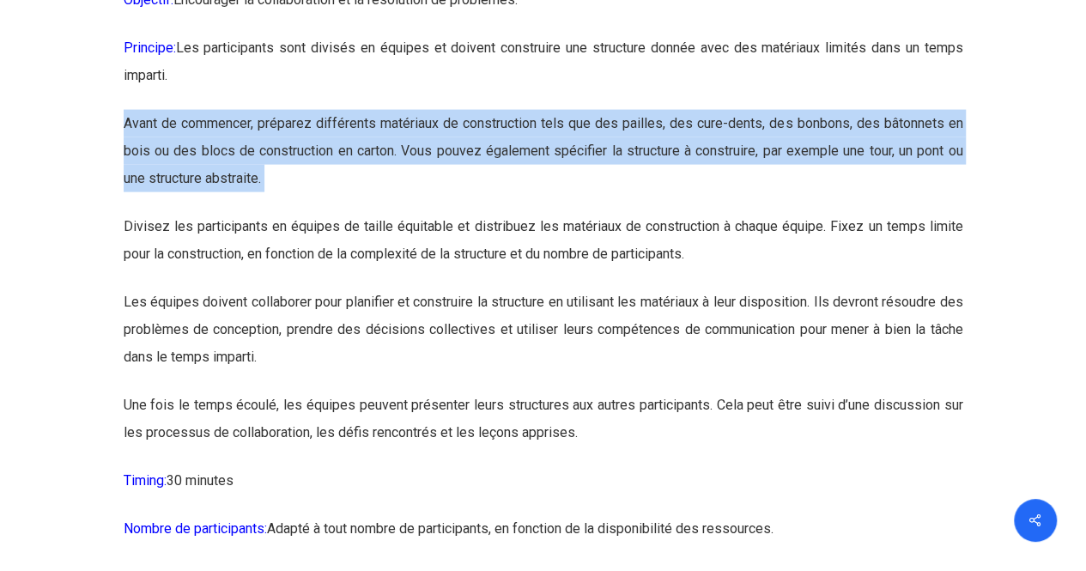
click at [333, 208] on p "Avant de commencer, préparez différents matériaux de construction tels que des …" at bounding box center [544, 161] width 840 height 103
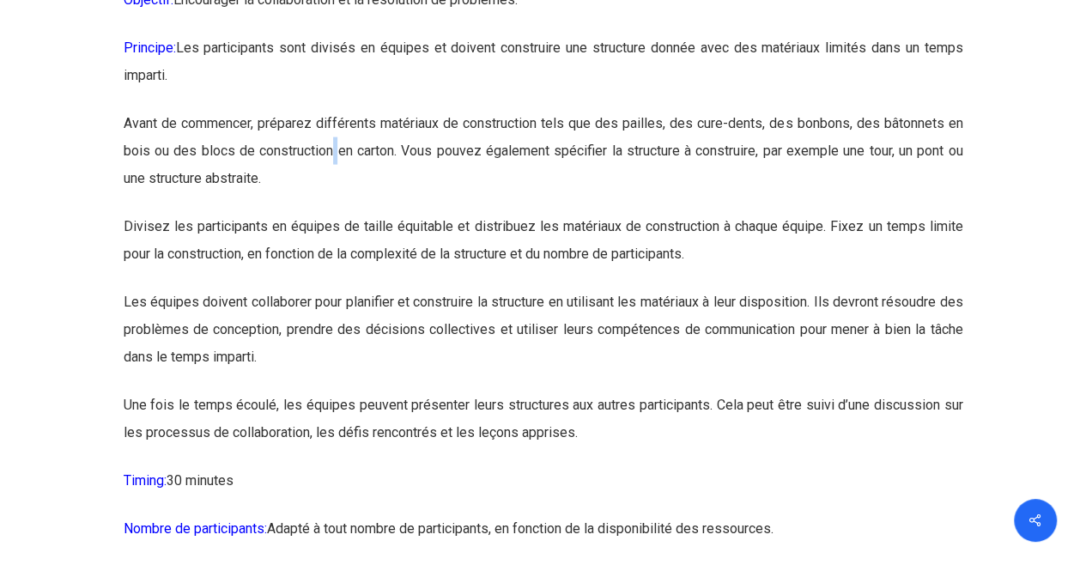
click at [333, 208] on p "Avant de commencer, préparez différents matériaux de construction tels que des …" at bounding box center [544, 161] width 840 height 103
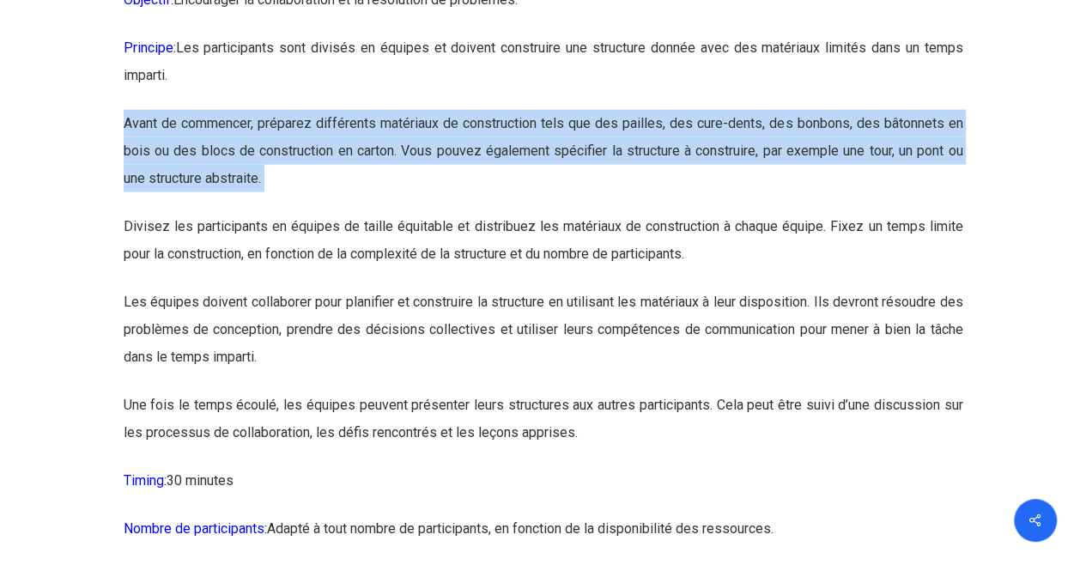
click at [333, 208] on p "Avant de commencer, préparez différents matériaux de construction tels que des …" at bounding box center [544, 161] width 840 height 103
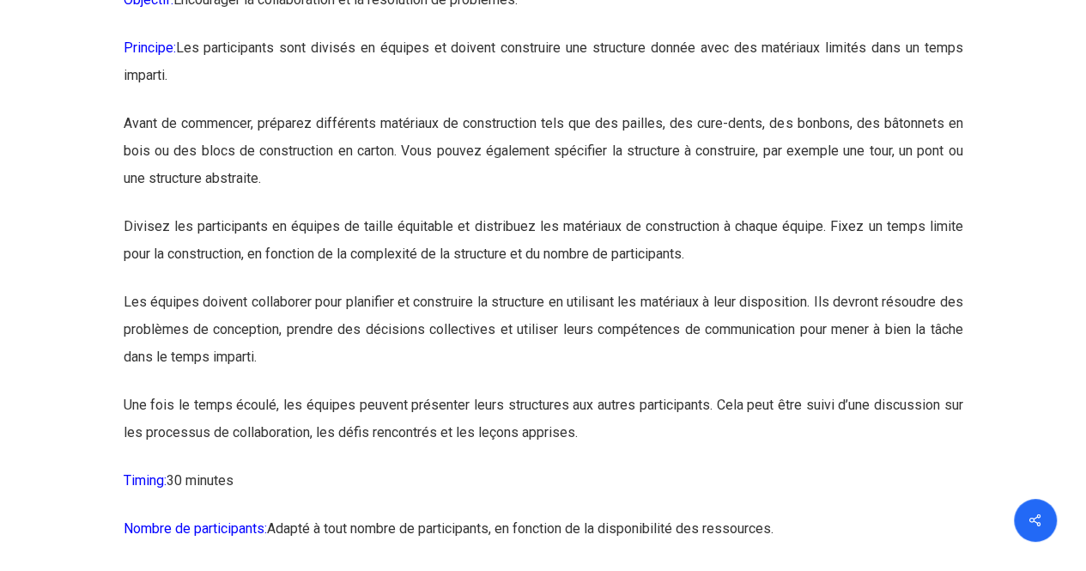
click at [373, 271] on p "Divisez les participants en équipes de taille équitable et distribuez les matér…" at bounding box center [544, 251] width 840 height 76
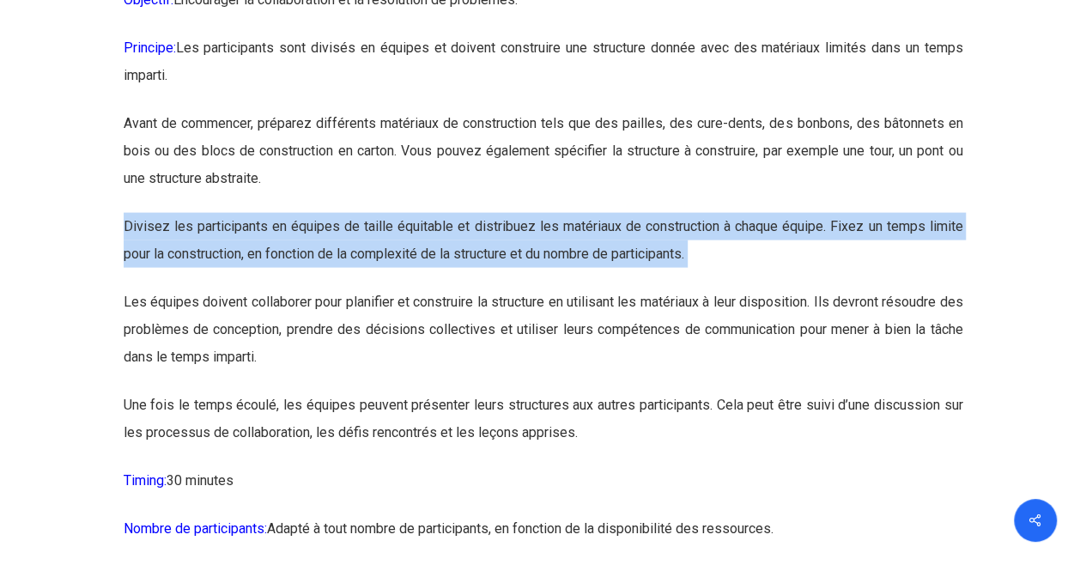
drag, startPoint x: 373, startPoint y: 271, endPoint x: 397, endPoint y: 332, distance: 66.4
click at [397, 289] on p "Divisez les participants en équipes de taille équitable et distribuez les matér…" at bounding box center [544, 251] width 840 height 76
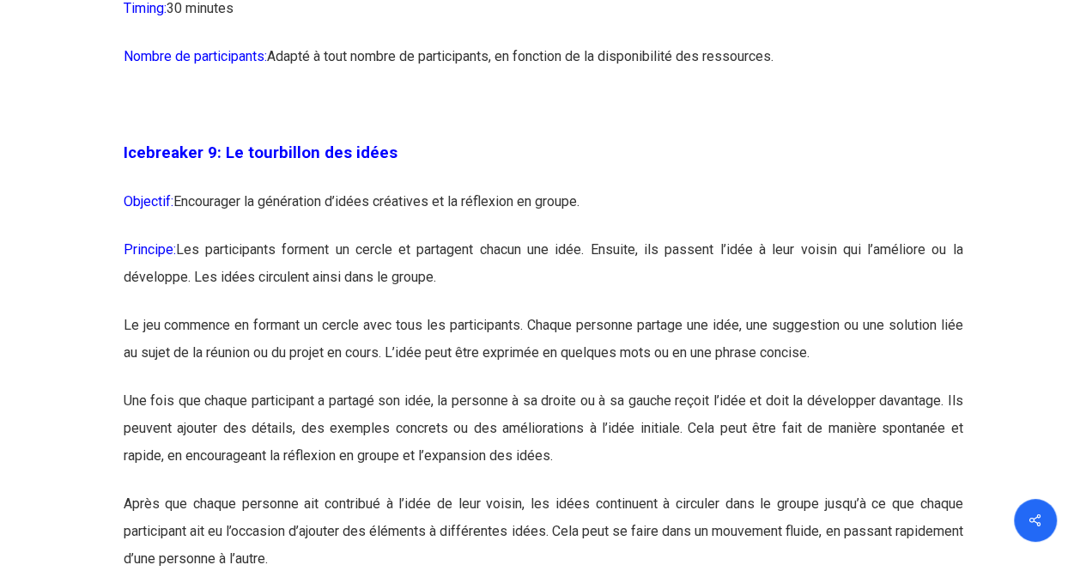
scroll to position [5476, 0]
click at [363, 235] on p "Objectif: Encourager la génération d’idées créatives et la réflexion en groupe." at bounding box center [544, 211] width 840 height 48
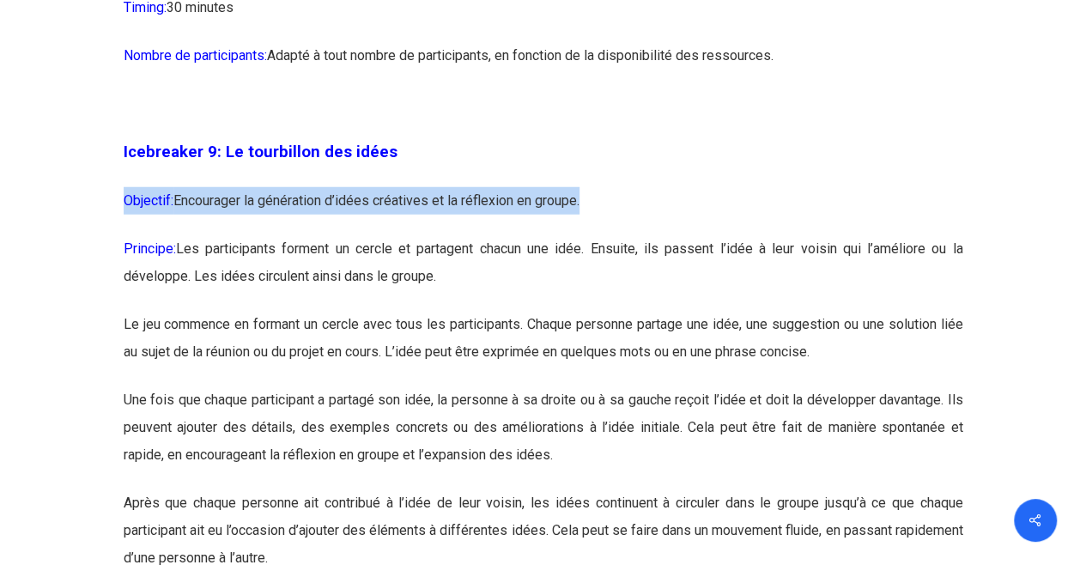
click at [363, 235] on p "Objectif: Encourager la génération d’idées créatives et la réflexion en groupe." at bounding box center [544, 211] width 840 height 48
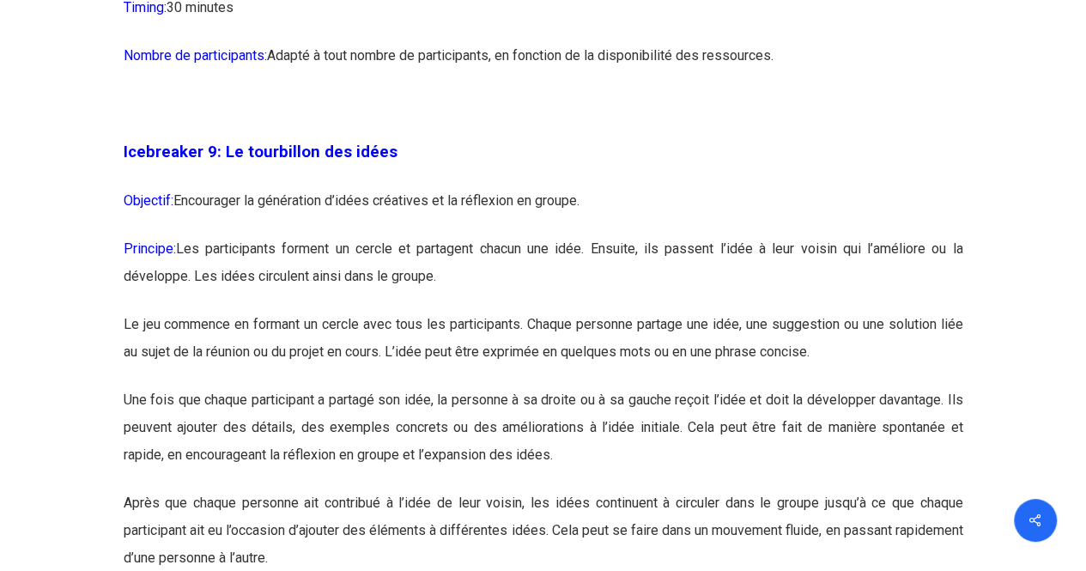
click at [359, 308] on p "Principe: Les participants forment un cercle et partagent chacun une idée. Ensu…" at bounding box center [544, 273] width 840 height 76
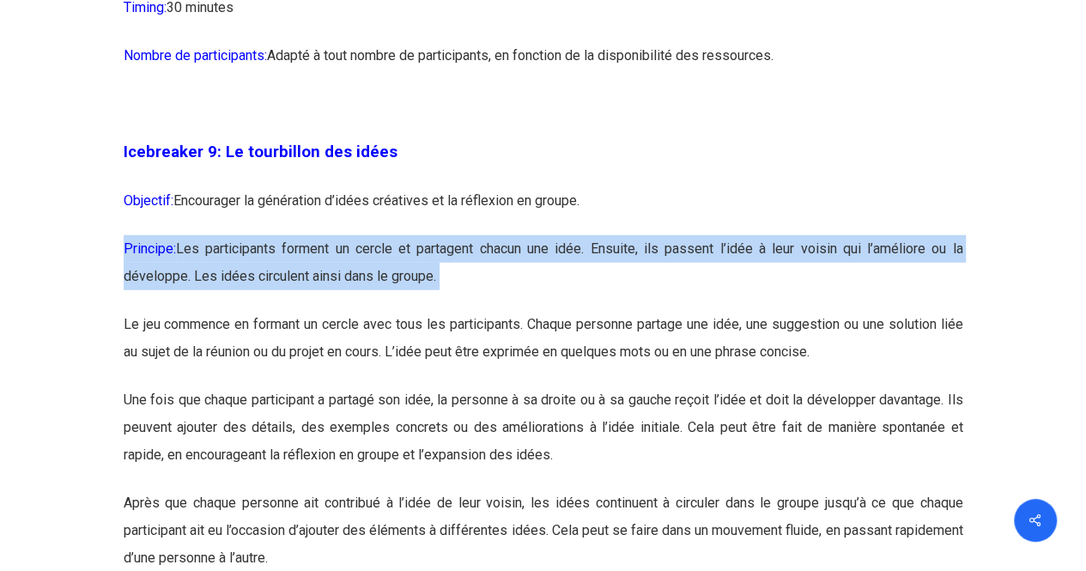
click at [359, 308] on p "Principe: Les participants forment un cercle et partagent chacun une idée. Ensu…" at bounding box center [544, 273] width 840 height 76
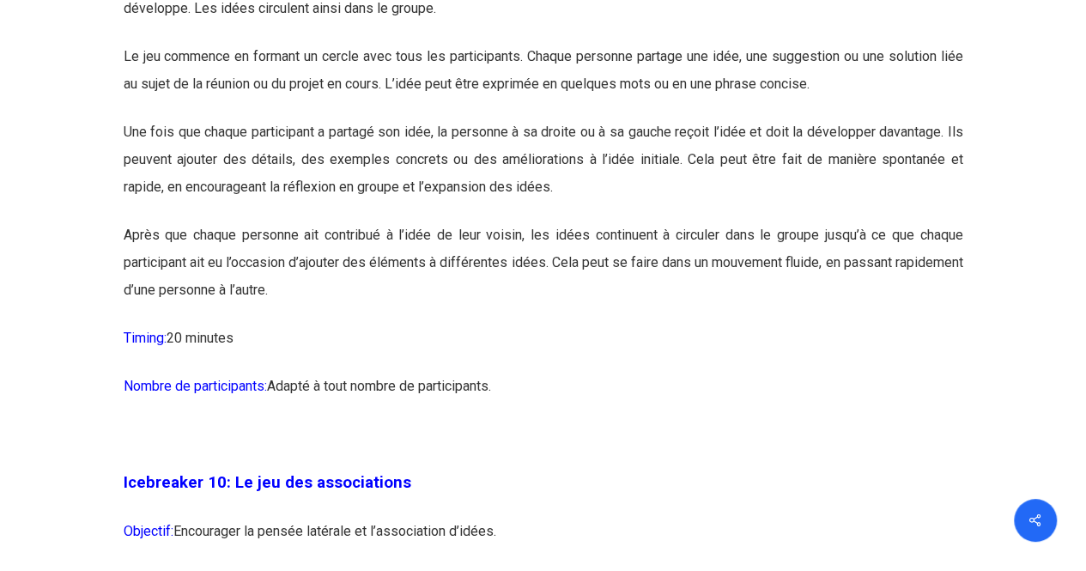
scroll to position [5745, 0]
click at [359, 308] on p "Après que chaque personne ait contribué à l’idée de leur voisin, les idées cont…" at bounding box center [544, 272] width 840 height 103
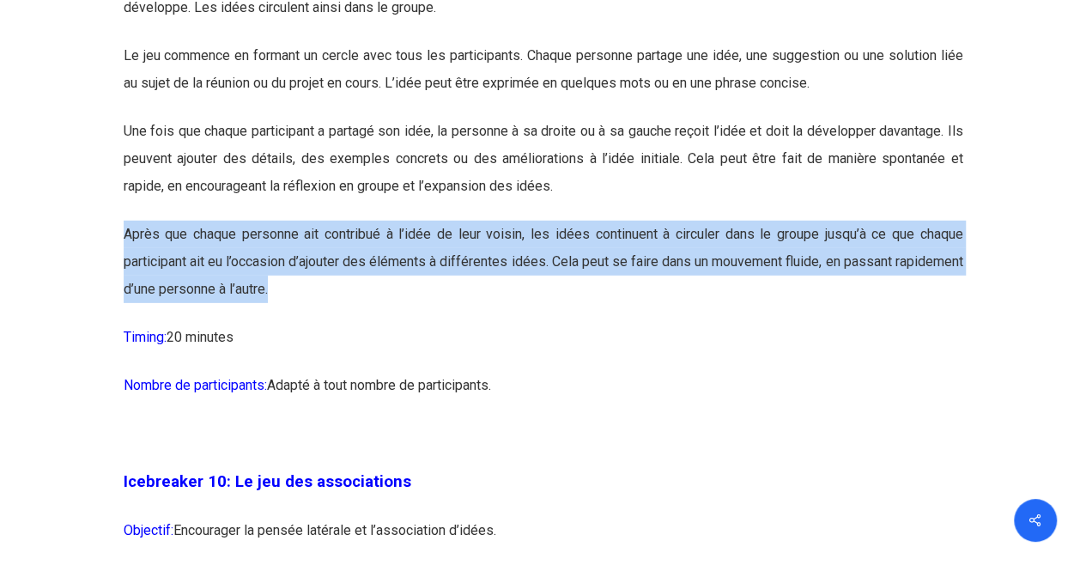
click at [359, 308] on p "Après que chaque personne ait contribué à l’idée de leur voisin, les idées cont…" at bounding box center [544, 272] width 840 height 103
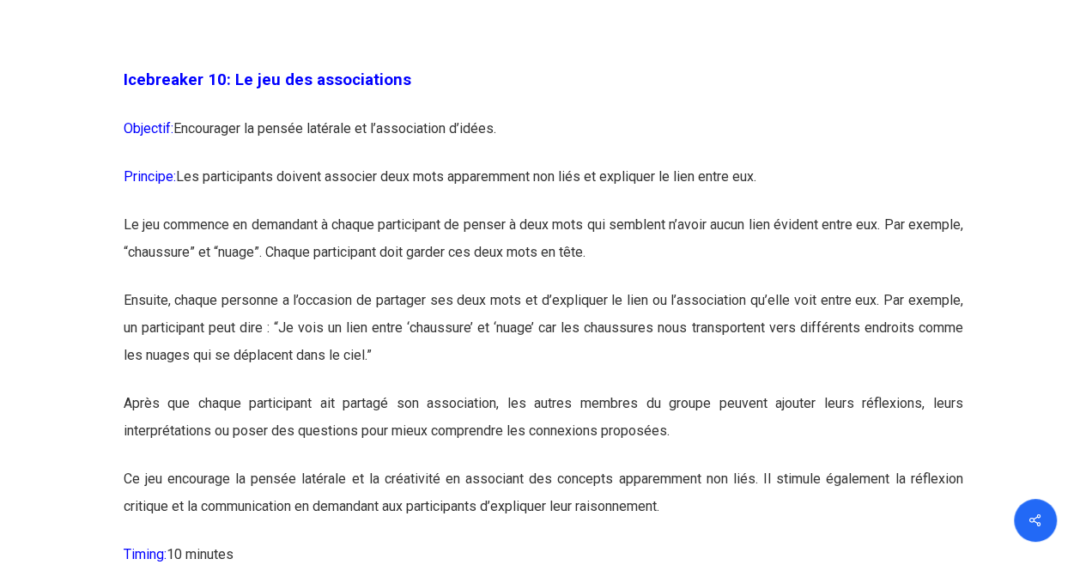
scroll to position [6148, 0]
click at [396, 210] on p "Principe: Les participants doivent associer deux mots apparemment non liés et e…" at bounding box center [544, 186] width 840 height 48
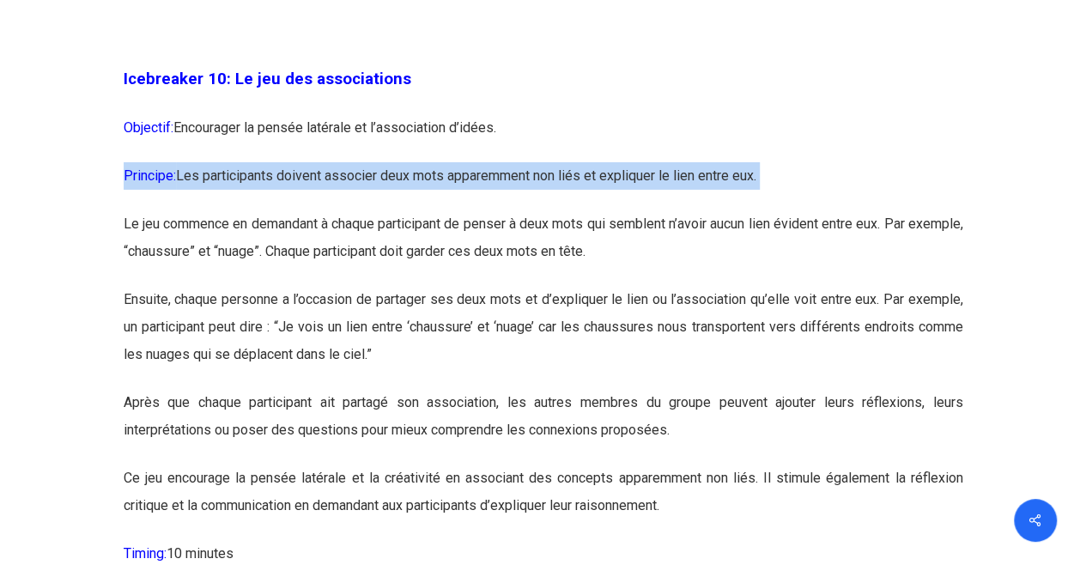
click at [396, 210] on p "Principe: Les participants doivent associer deux mots apparemment non liés et e…" at bounding box center [544, 186] width 840 height 48
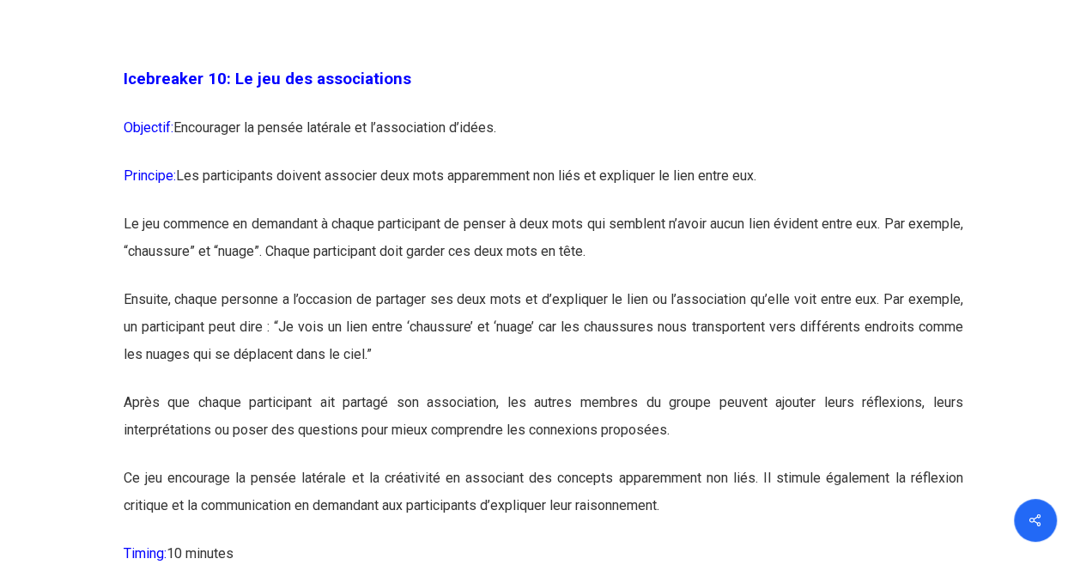
click at [410, 286] on p "Le jeu commence en demandant à chaque participant de penser à deux mots qui sem…" at bounding box center [544, 248] width 840 height 76
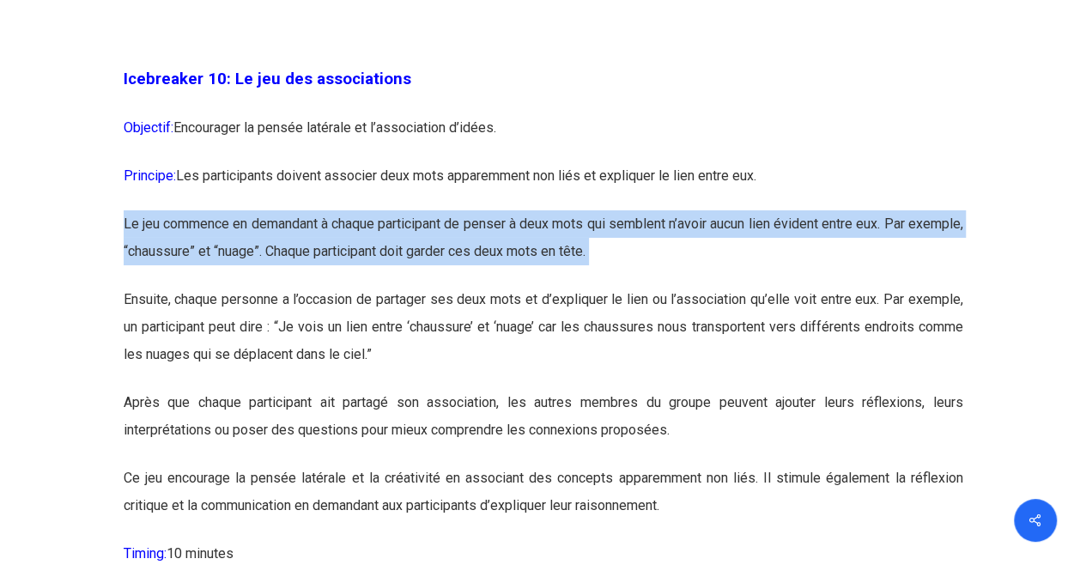
click at [410, 286] on p "Le jeu commence en demandant à chaque participant de penser à deux mots qui sem…" at bounding box center [544, 248] width 840 height 76
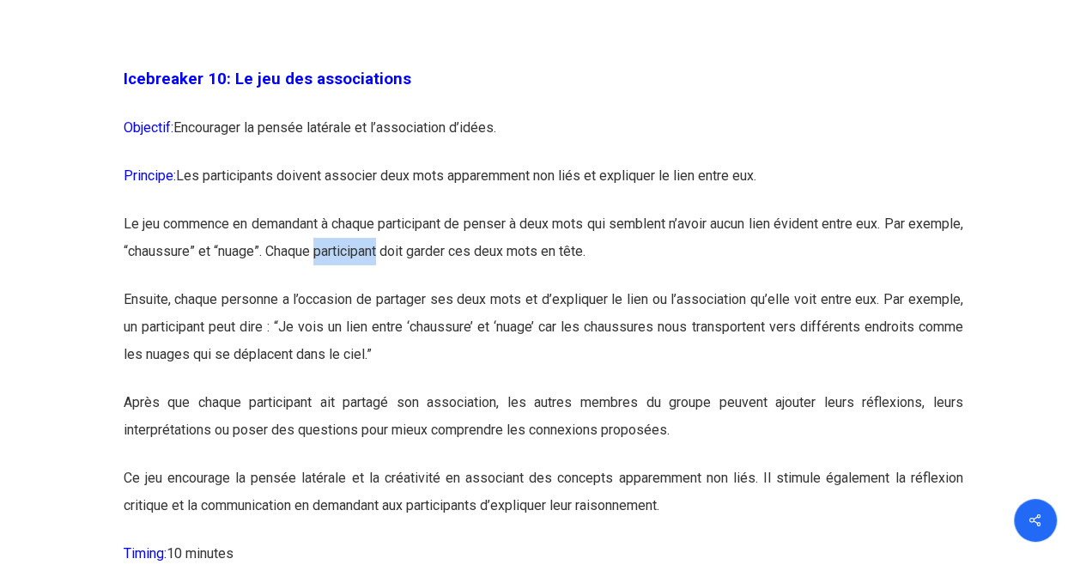
click at [410, 286] on p "Le jeu commence en demandant à chaque participant de penser à deux mots qui sem…" at bounding box center [544, 248] width 840 height 76
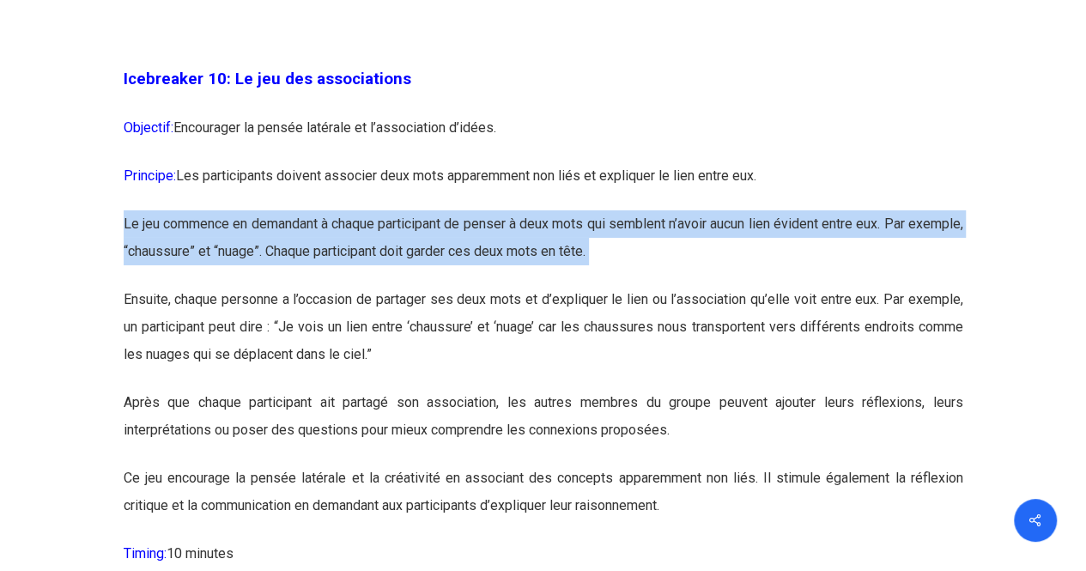
click at [410, 286] on p "Le jeu commence en demandant à chaque participant de penser à deux mots qui sem…" at bounding box center [544, 248] width 840 height 76
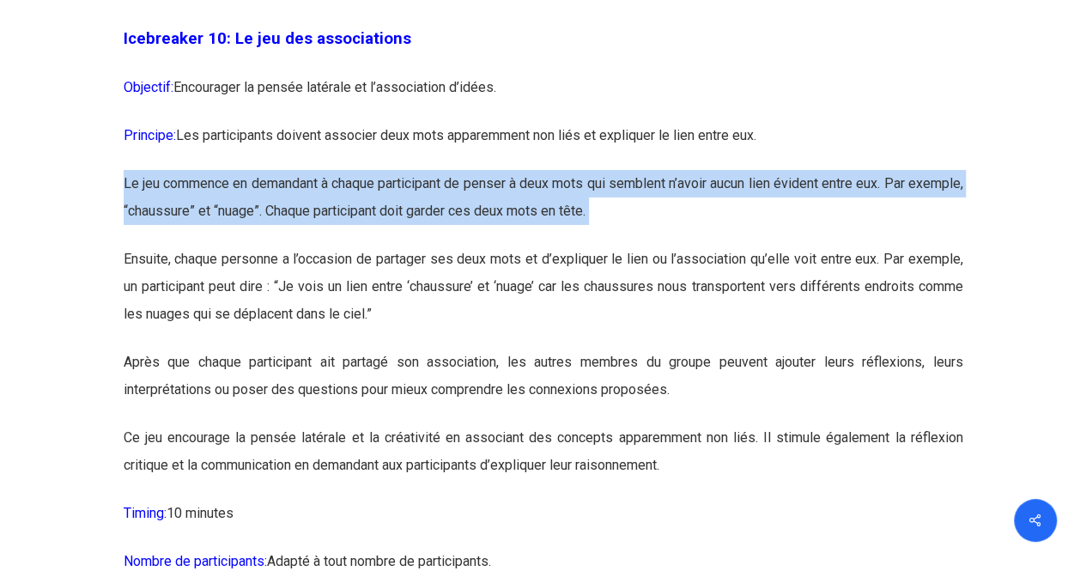
scroll to position [6194, 0]
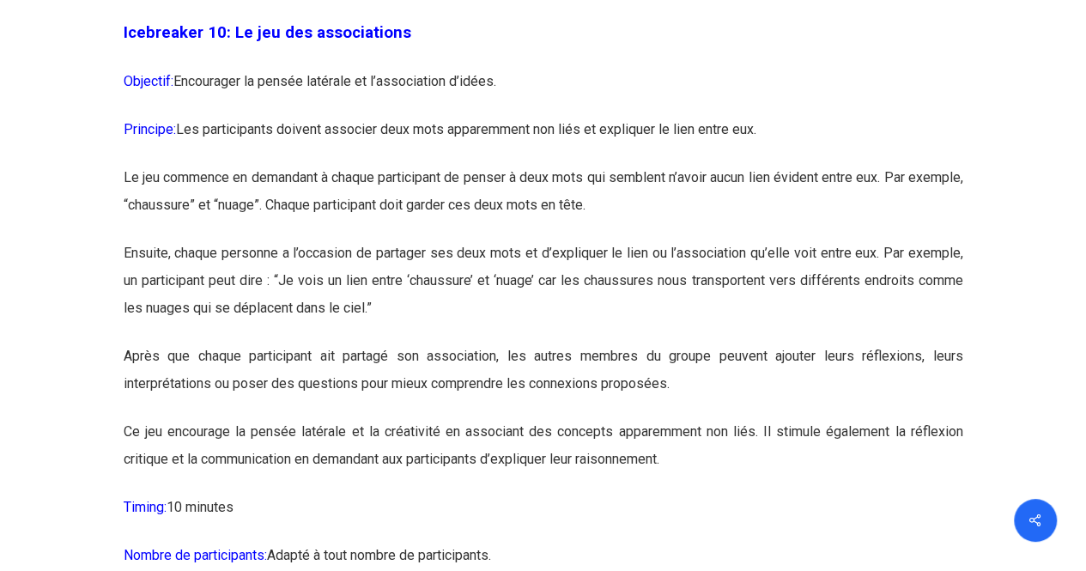
click at [410, 298] on p "Ensuite, chaque personne a l’occasion de partager ses deux mots et d’expliquer …" at bounding box center [544, 291] width 840 height 103
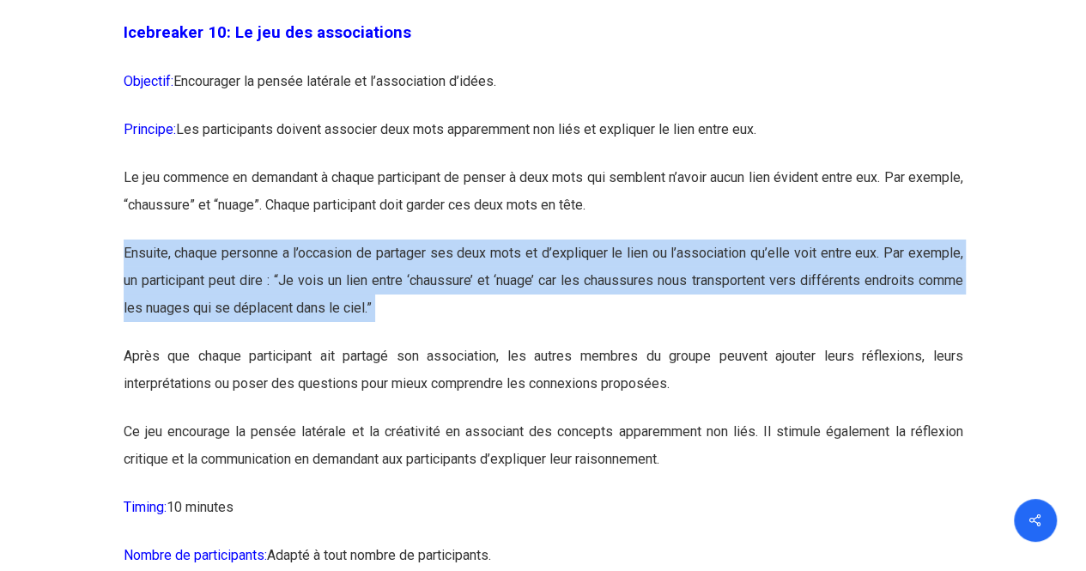
click at [410, 298] on p "Ensuite, chaque personne a l’occasion de partager ses deux mots et d’expliquer …" at bounding box center [544, 291] width 840 height 103
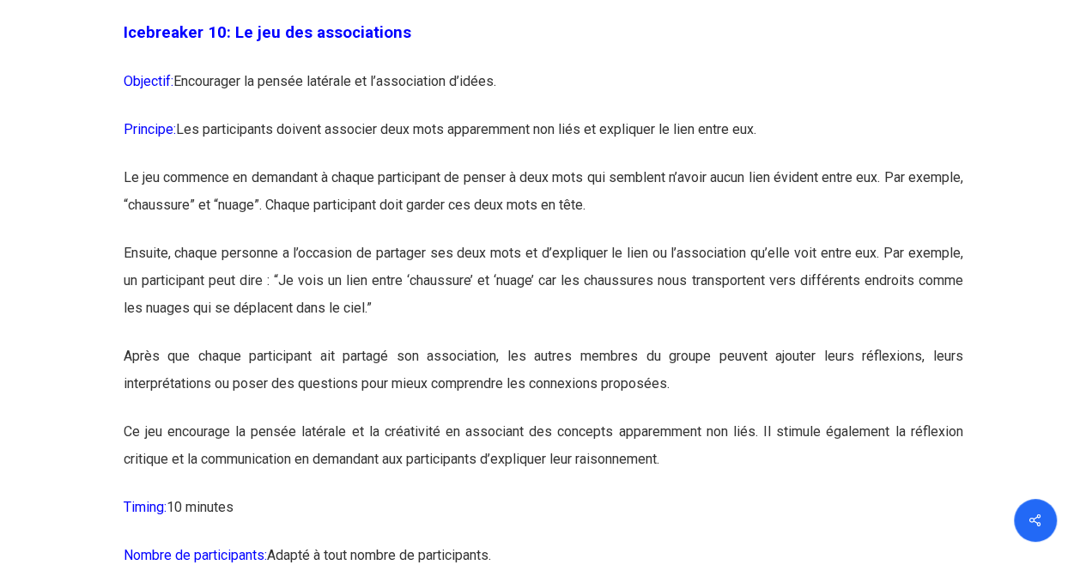
click at [409, 324] on p "Ensuite, chaque personne a l’occasion de partager ses deux mots et d’expliquer …" at bounding box center [544, 291] width 840 height 103
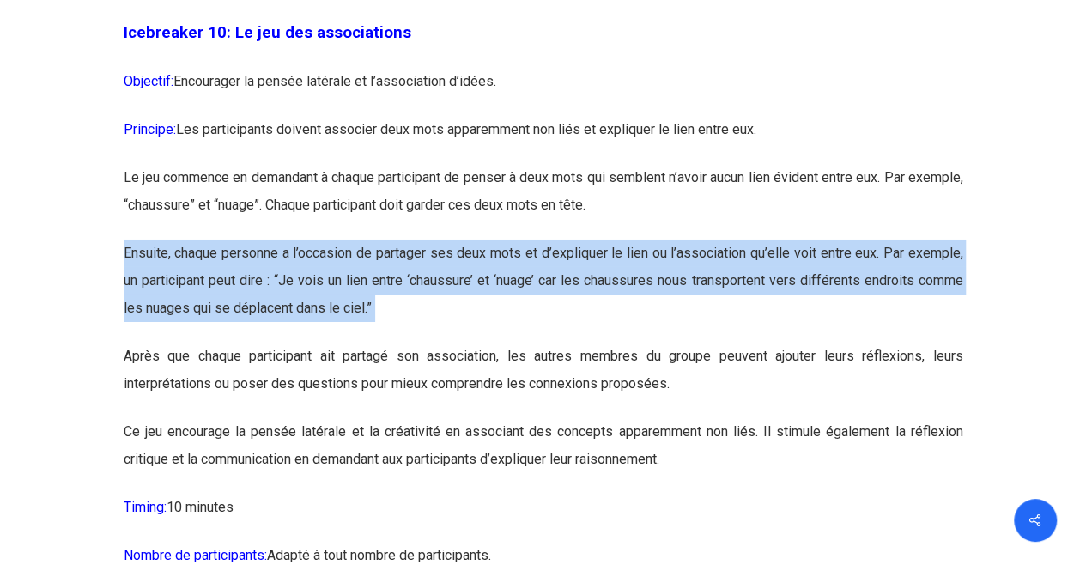
click at [409, 324] on p "Ensuite, chaque personne a l’occasion de partager ses deux mots et d’expliquer …" at bounding box center [544, 291] width 840 height 103
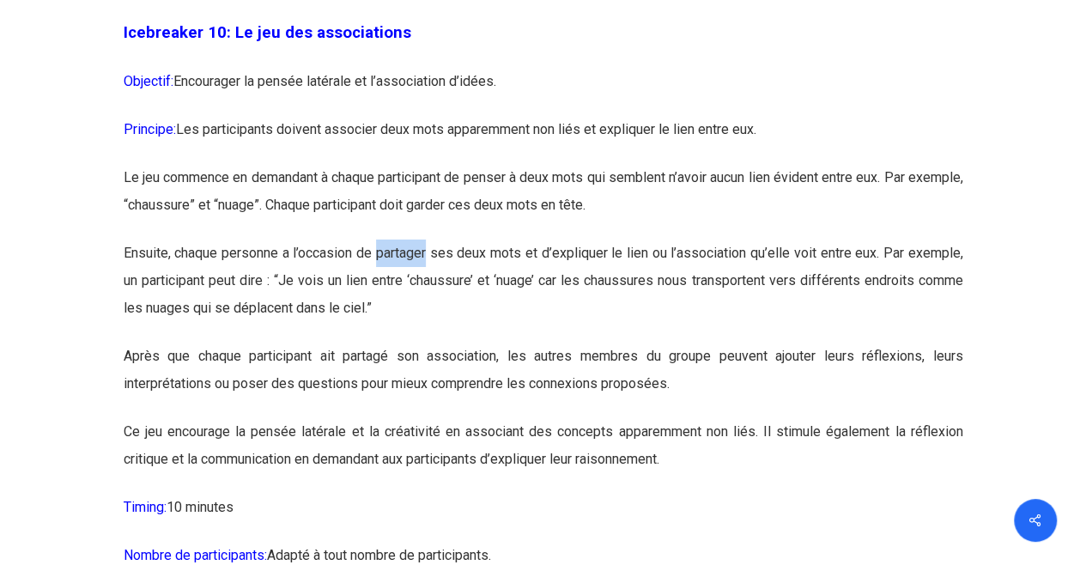
click at [409, 324] on p "Ensuite, chaque personne a l’occasion de partager ses deux mots et d’expliquer …" at bounding box center [544, 291] width 840 height 103
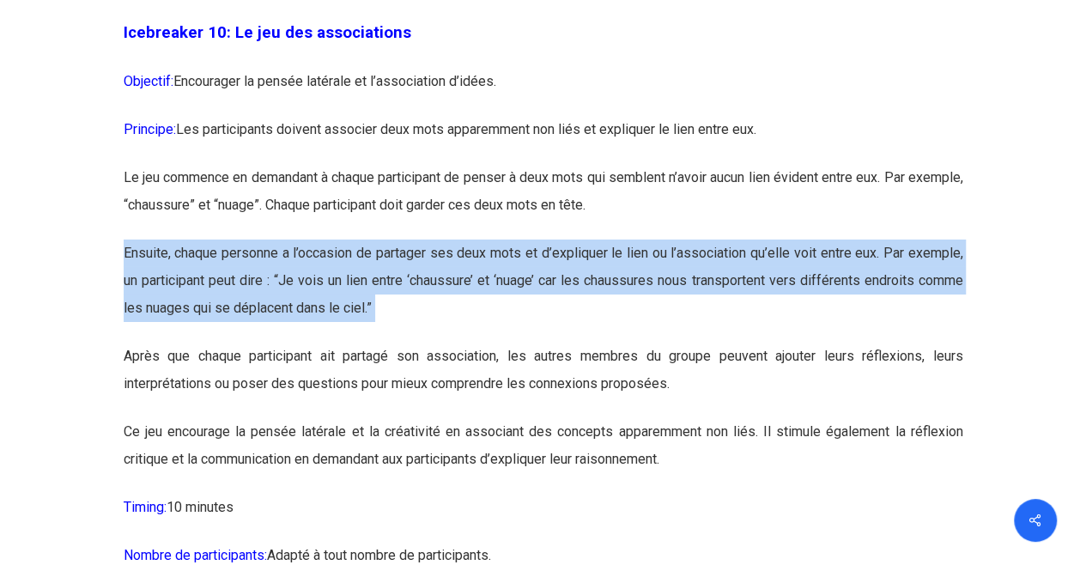
click at [409, 324] on p "Ensuite, chaque personne a l’occasion de partager ses deux mots et d’expliquer …" at bounding box center [544, 291] width 840 height 103
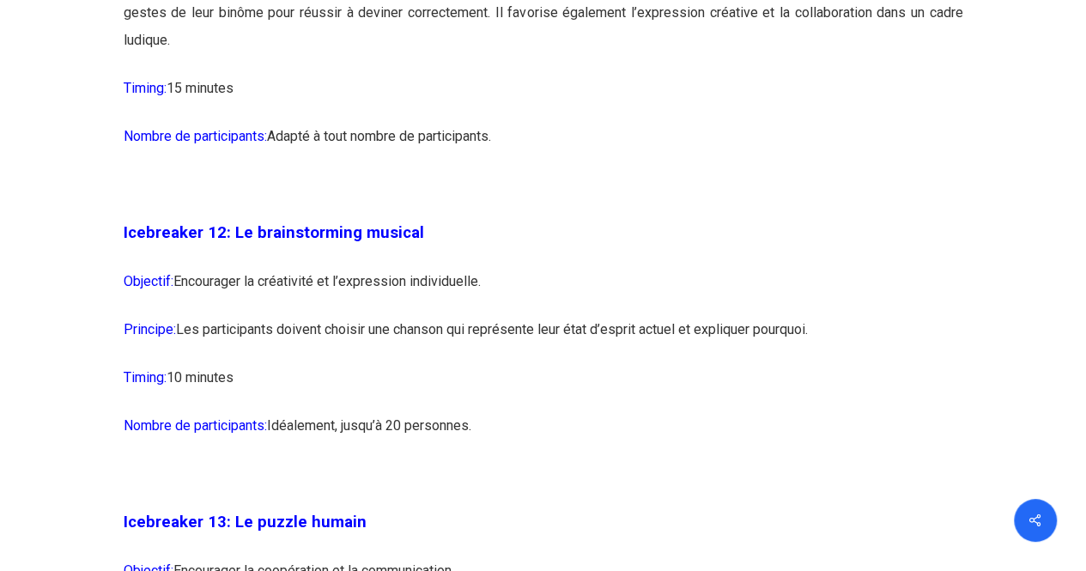
scroll to position [7621, 0]
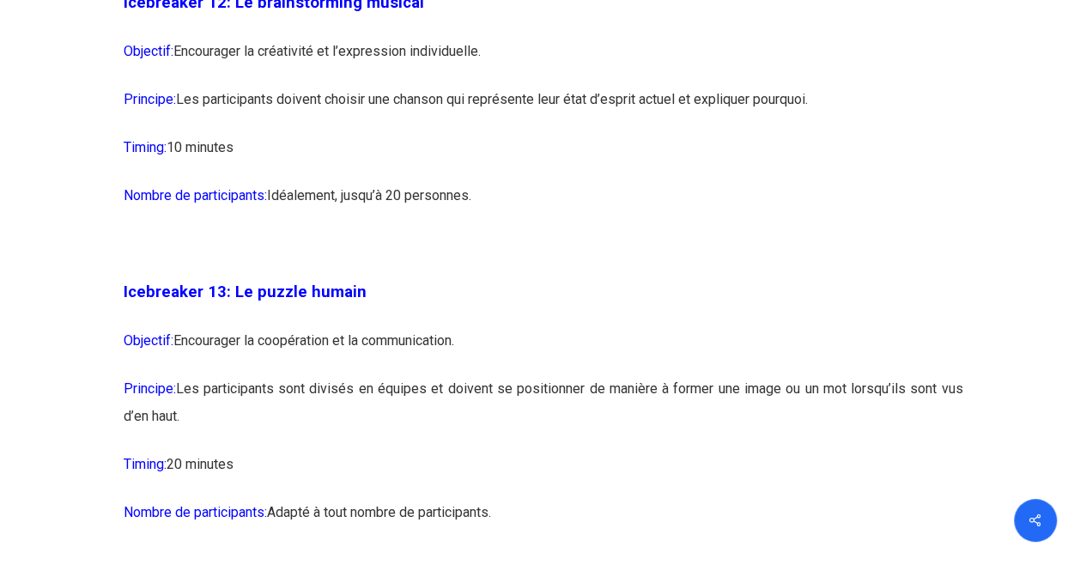
click at [365, 134] on p "Principe: Les participants doivent choisir une chanson qui représente leur état…" at bounding box center [544, 110] width 840 height 48
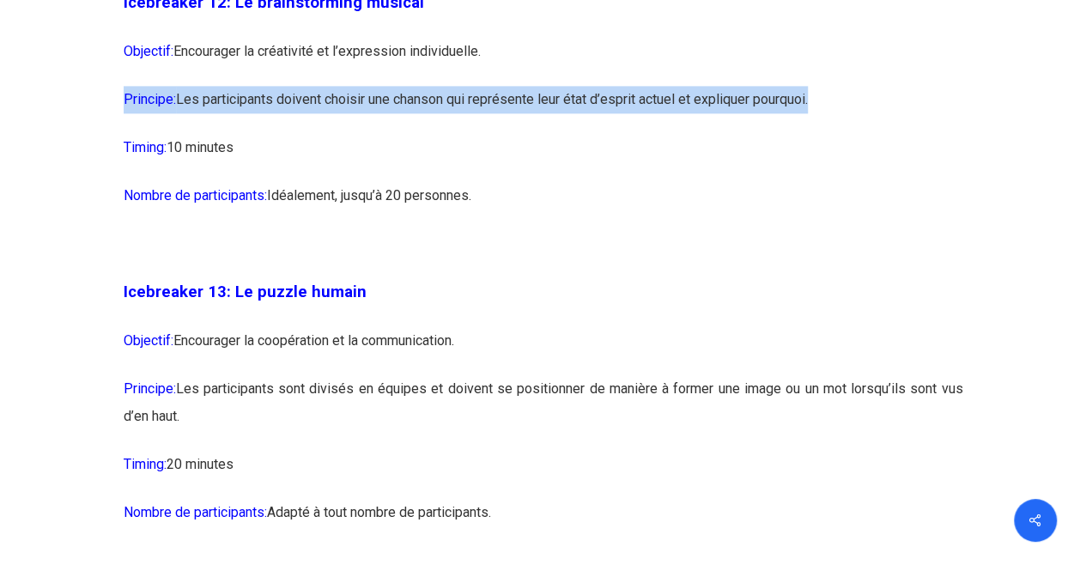
click at [365, 134] on p "Principe: Les participants doivent choisir une chanson qui représente leur état…" at bounding box center [544, 110] width 840 height 48
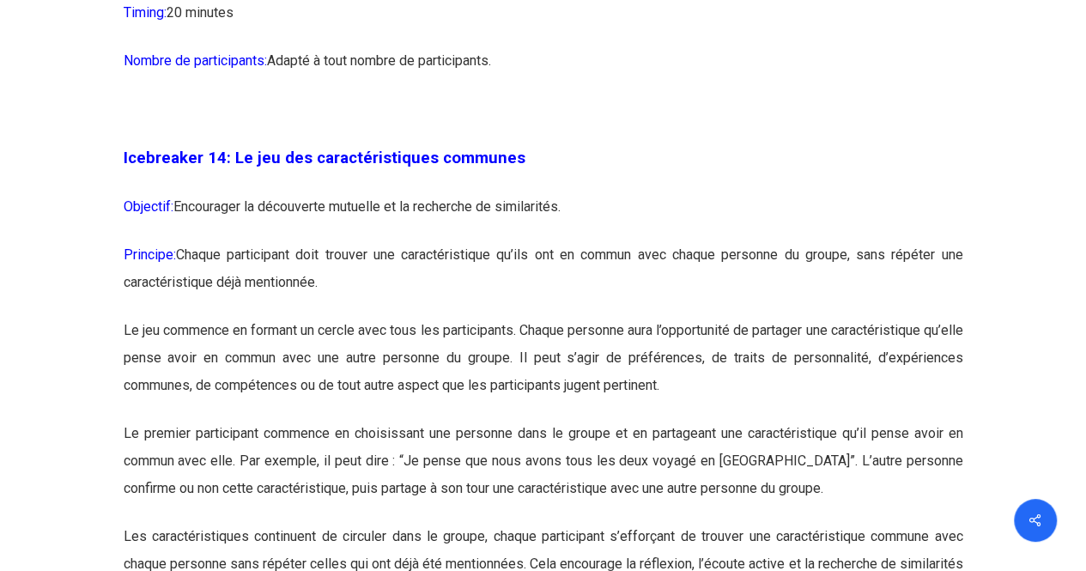
scroll to position [8146, 0]
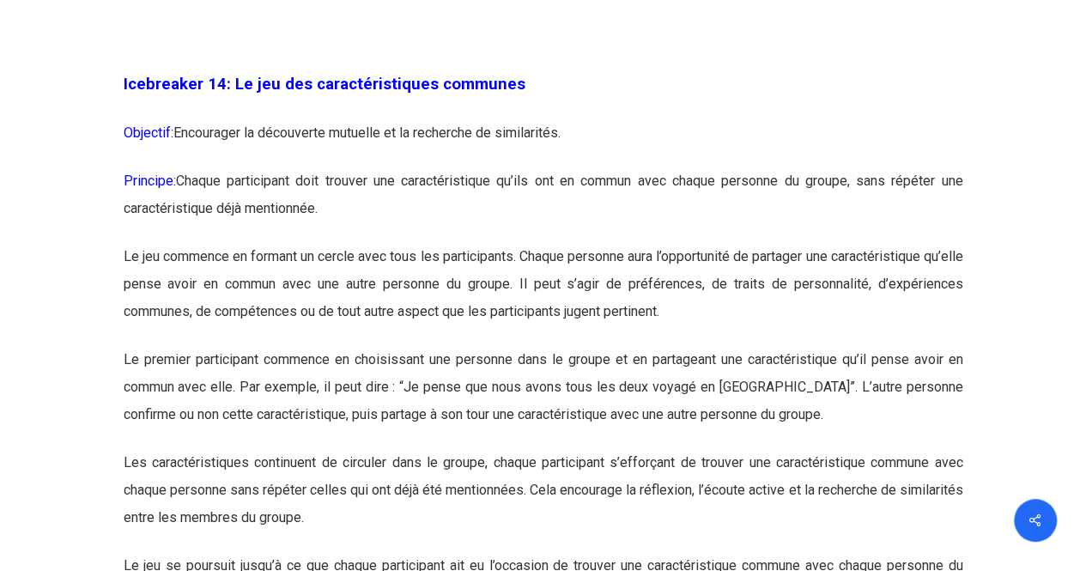
click at [668, 346] on p "Le jeu commence en formant un cercle avec tous les participants. Chaque personn…" at bounding box center [544, 294] width 840 height 103
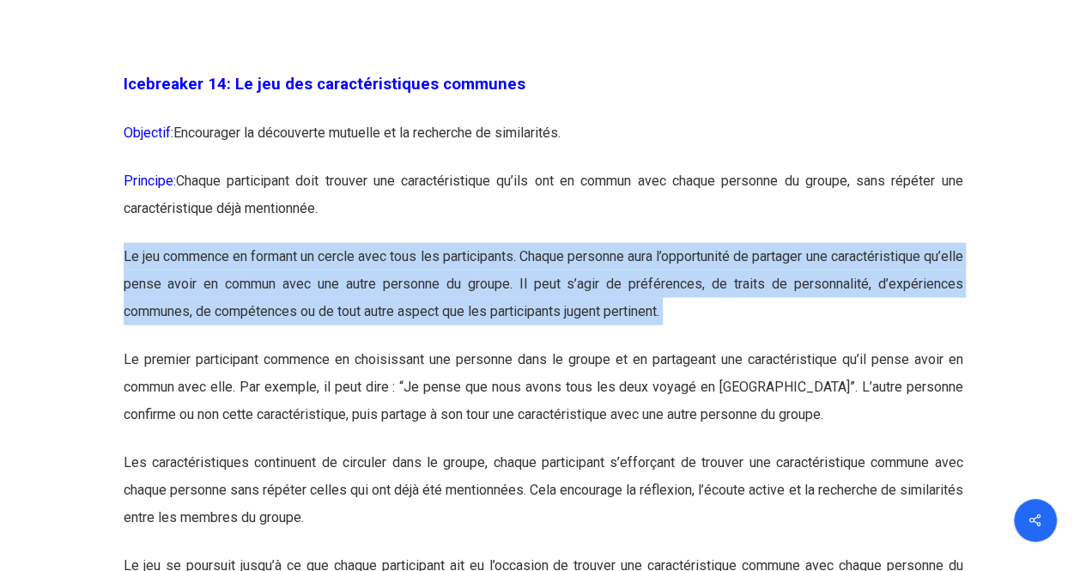
click at [668, 346] on p "Le jeu commence en formant un cercle avec tous les participants. Chaque personn…" at bounding box center [544, 294] width 840 height 103
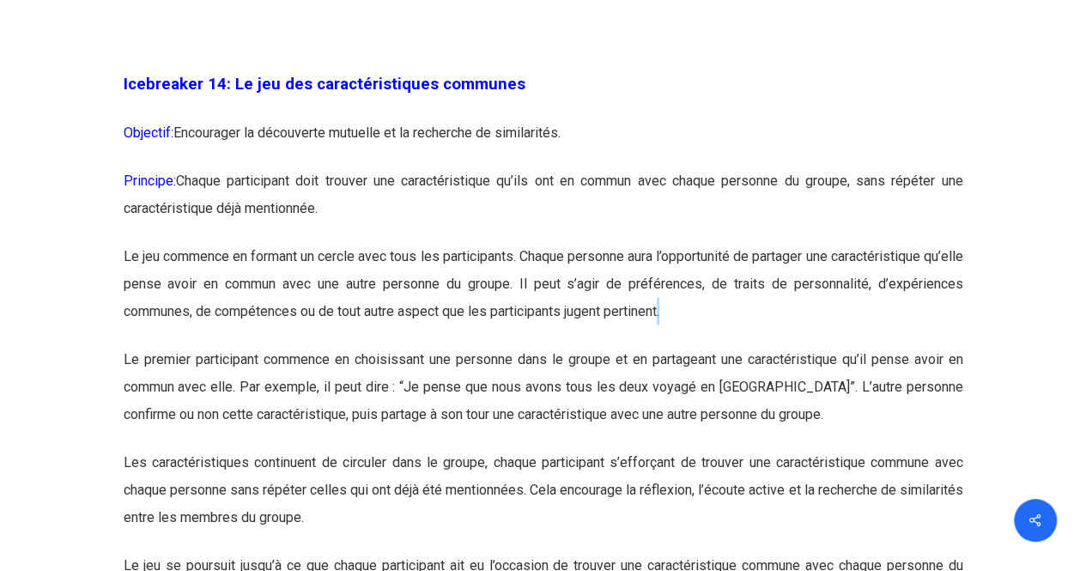
click at [668, 346] on p "Le jeu commence en formant un cercle avec tous les participants. Chaque personn…" at bounding box center [544, 294] width 840 height 103
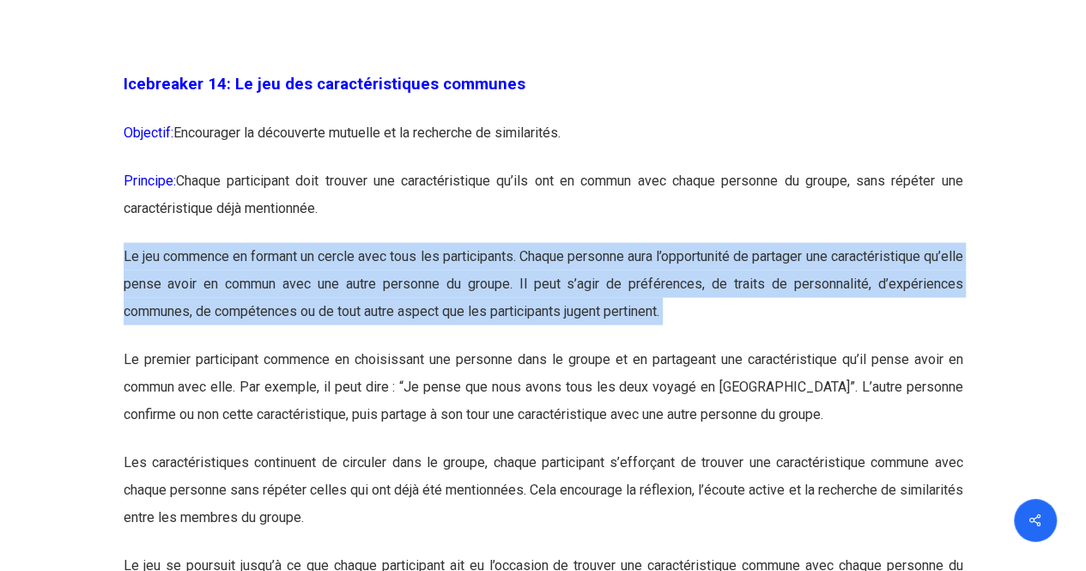
click at [668, 346] on p "Le jeu commence en formant un cercle avec tous les participants. Chaque personn…" at bounding box center [544, 294] width 840 height 103
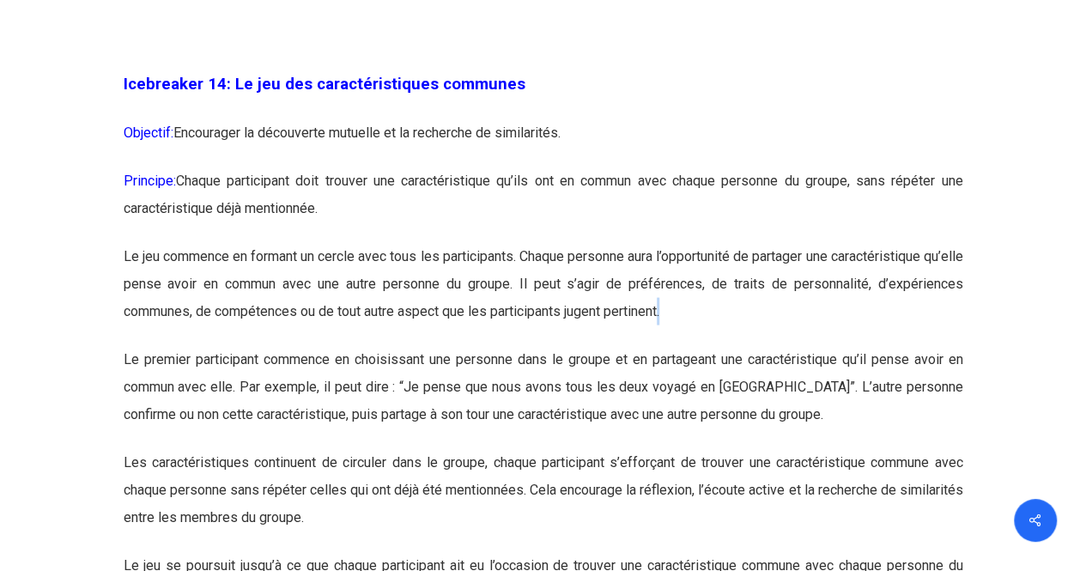
click at [668, 346] on p "Le jeu commence en formant un cercle avec tous les participants. Chaque personn…" at bounding box center [544, 294] width 840 height 103
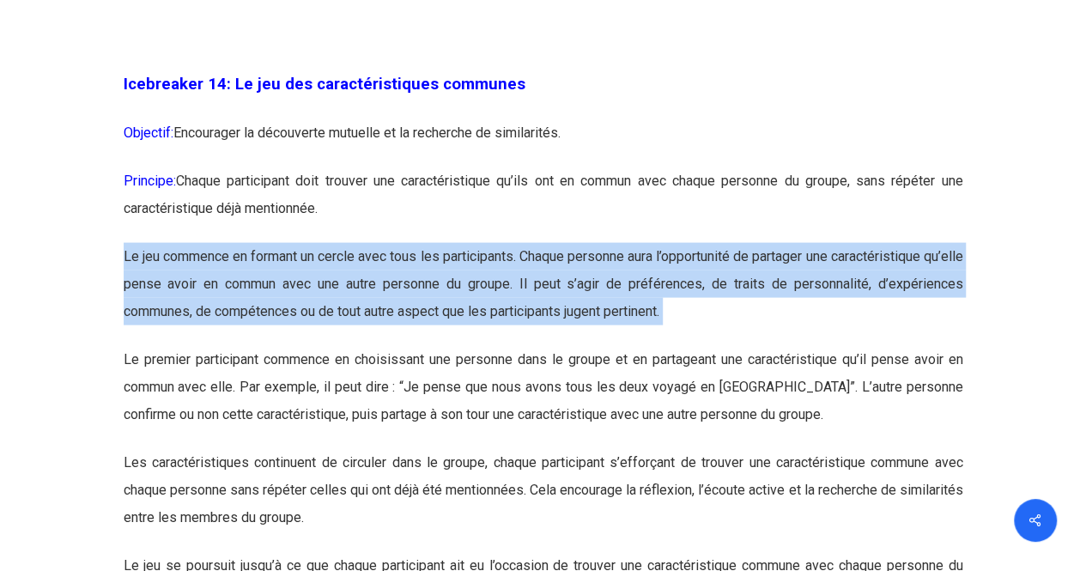
click at [668, 346] on p "Le jeu commence en formant un cercle avec tous les participants. Chaque personn…" at bounding box center [544, 294] width 840 height 103
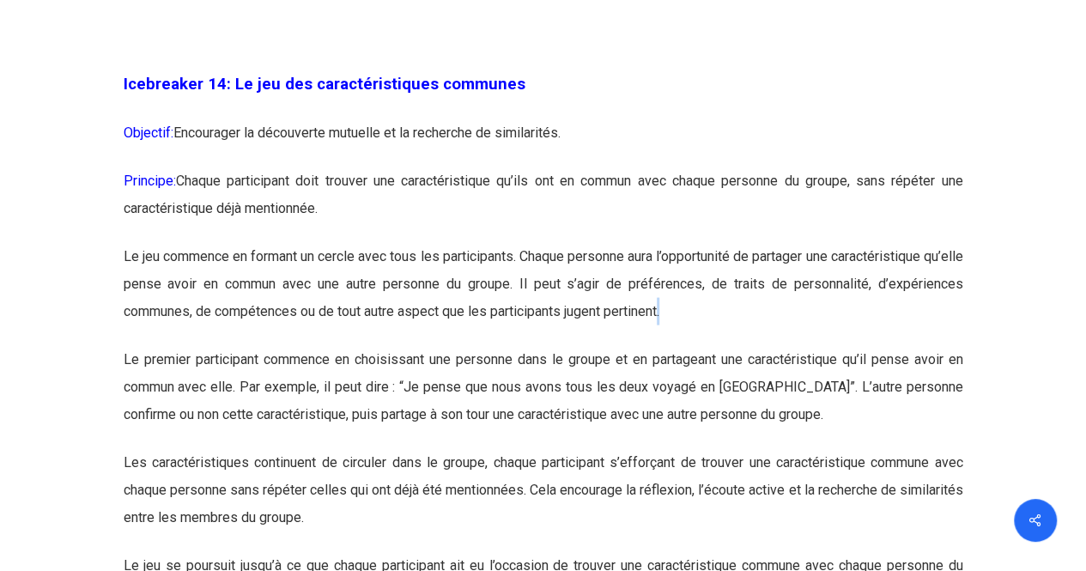
click at [668, 346] on p "Le jeu commence en formant un cercle avec tous les participants. Chaque personn…" at bounding box center [544, 294] width 840 height 103
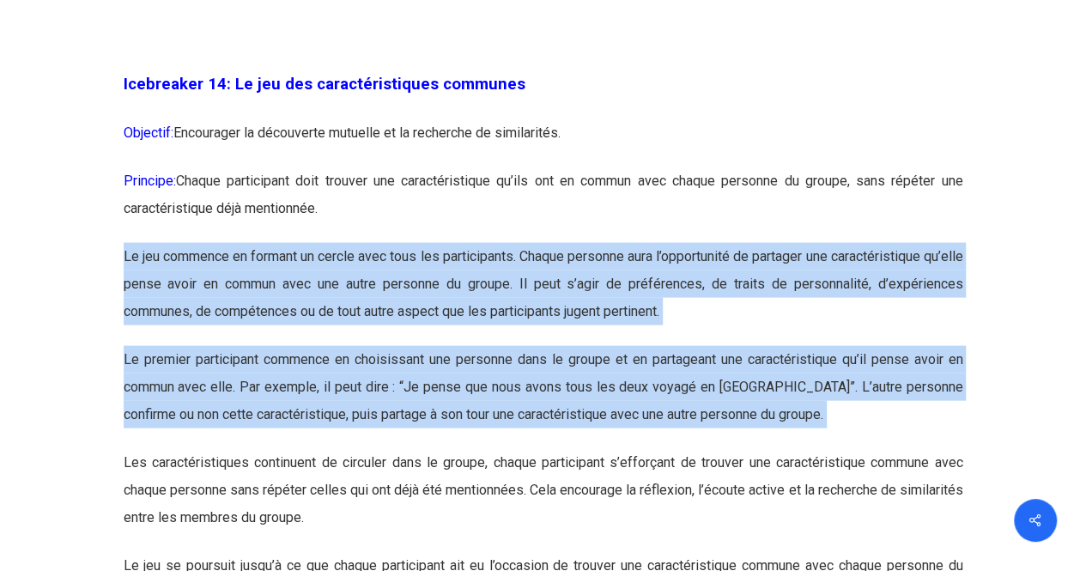
drag, startPoint x: 668, startPoint y: 368, endPoint x: 663, endPoint y: 426, distance: 57.8
click at [663, 426] on p "Le premier participant commence en choisissant une personne dans le groupe et e…" at bounding box center [544, 397] width 840 height 103
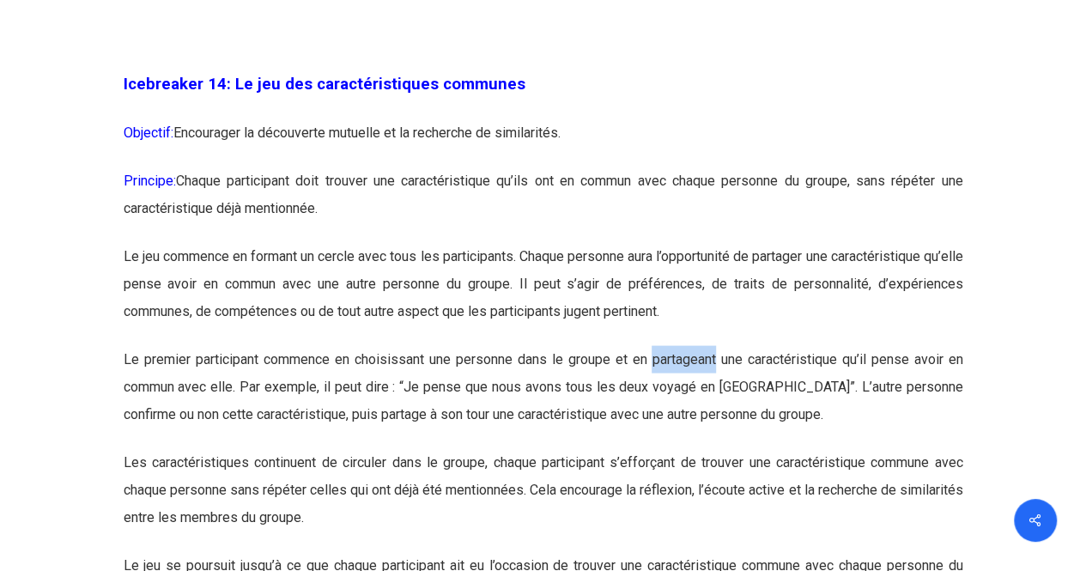
click at [663, 426] on p "Le premier participant commence en choisissant une personne dans le groupe et e…" at bounding box center [544, 397] width 840 height 103
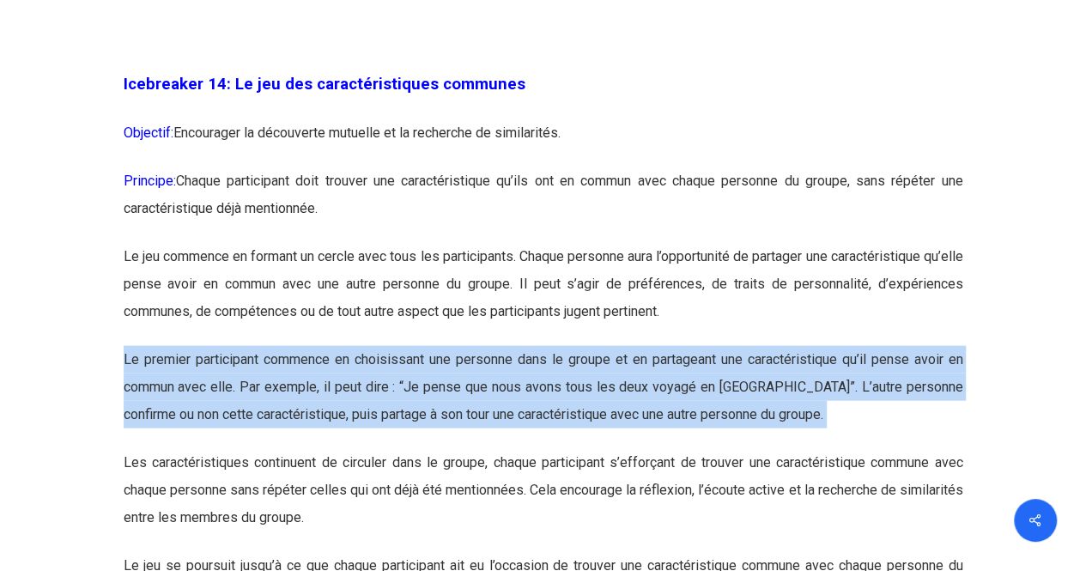
click at [663, 426] on p "Le premier participant commence en choisissant une personne dans le groupe et e…" at bounding box center [544, 397] width 840 height 103
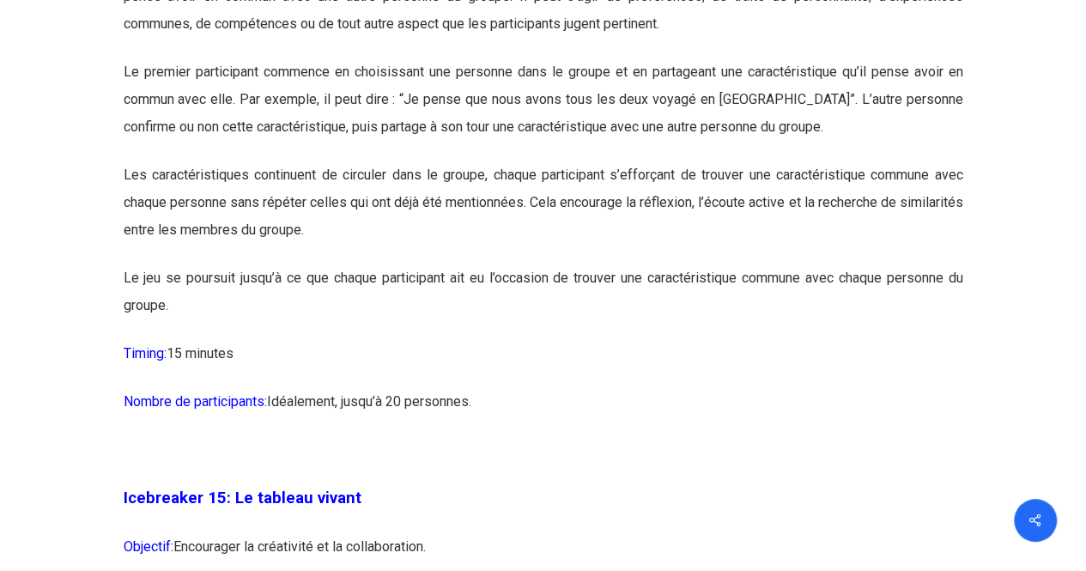
scroll to position [8435, 0]
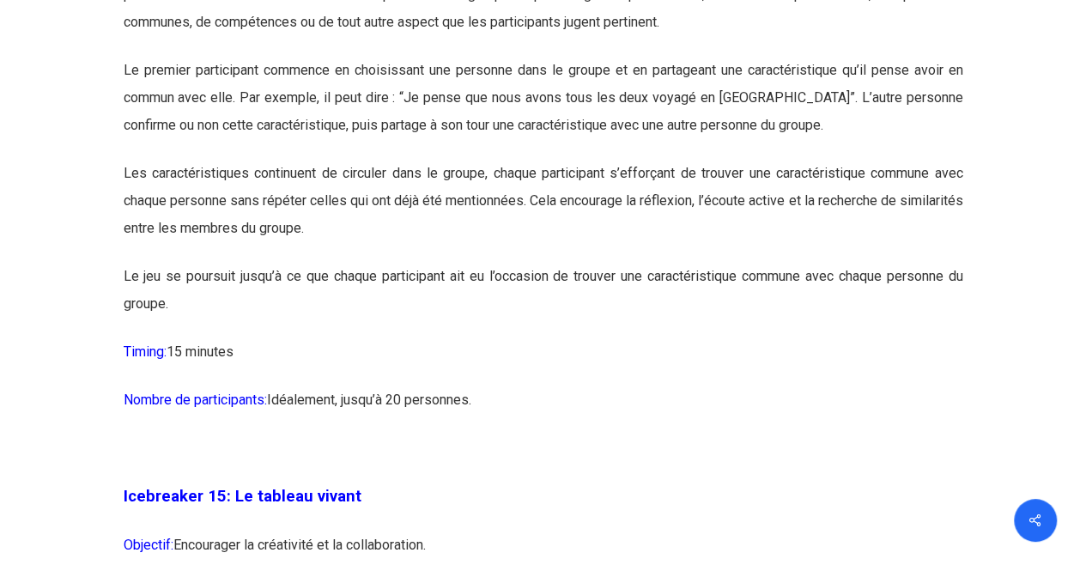
drag, startPoint x: 663, startPoint y: 426, endPoint x: 661, endPoint y: 265, distance: 160.6
click at [709, 338] on p "Le jeu se poursuit jusqu’à ce que chaque participant ait eu l’occasion de trouv…" at bounding box center [544, 301] width 840 height 76
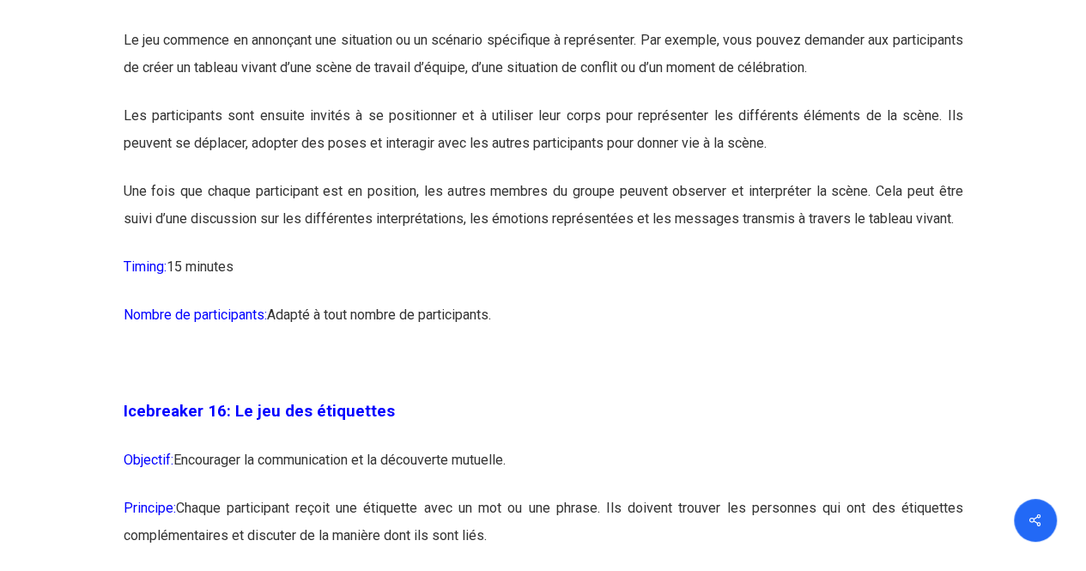
scroll to position [9466, 0]
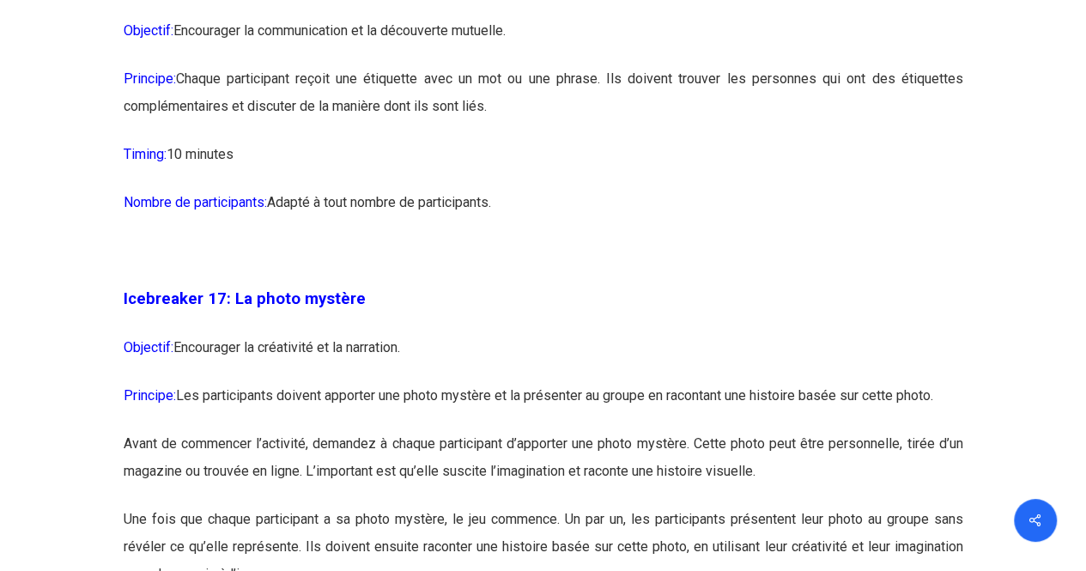
drag, startPoint x: 259, startPoint y: 18, endPoint x: 618, endPoint y: 282, distance: 445.4
click at [612, 285] on div "Icebreaker 1: Nommez votre super-pouvoir ! Objectif: Encourager l’expression in…" at bounding box center [544, 217] width 840 height 16217
click at [658, 237] on p "Nombre de participants: Adapté à tout nombre de participants." at bounding box center [544, 213] width 840 height 48
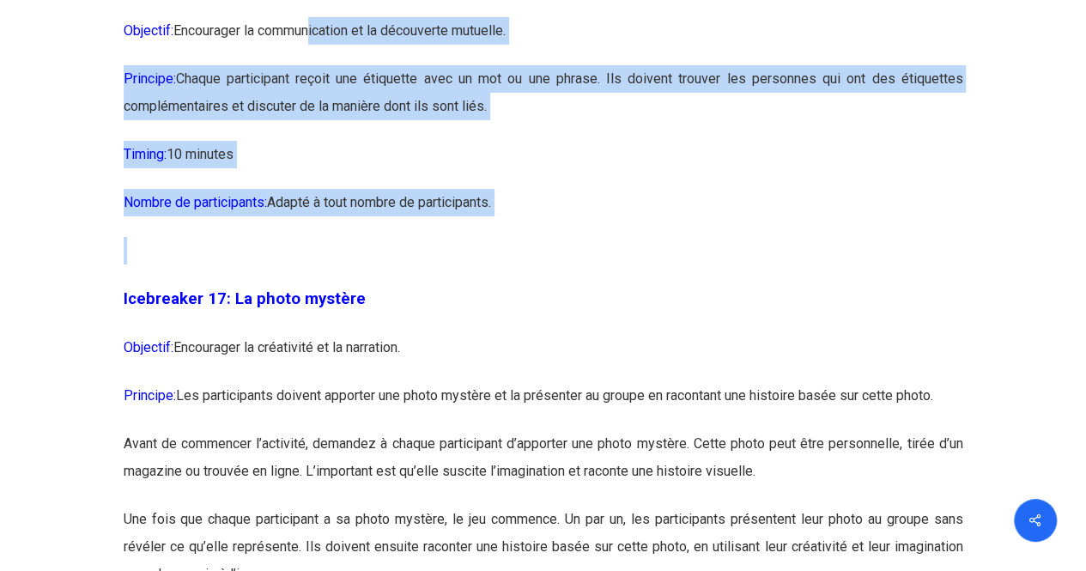
drag, startPoint x: 314, startPoint y: 107, endPoint x: 761, endPoint y: 345, distance: 506.0
click at [752, 362] on div "Icebreaker 1: Nommez votre super-pouvoir ! Objectif: Encourager l’expression in…" at bounding box center [544, 217] width 840 height 16217
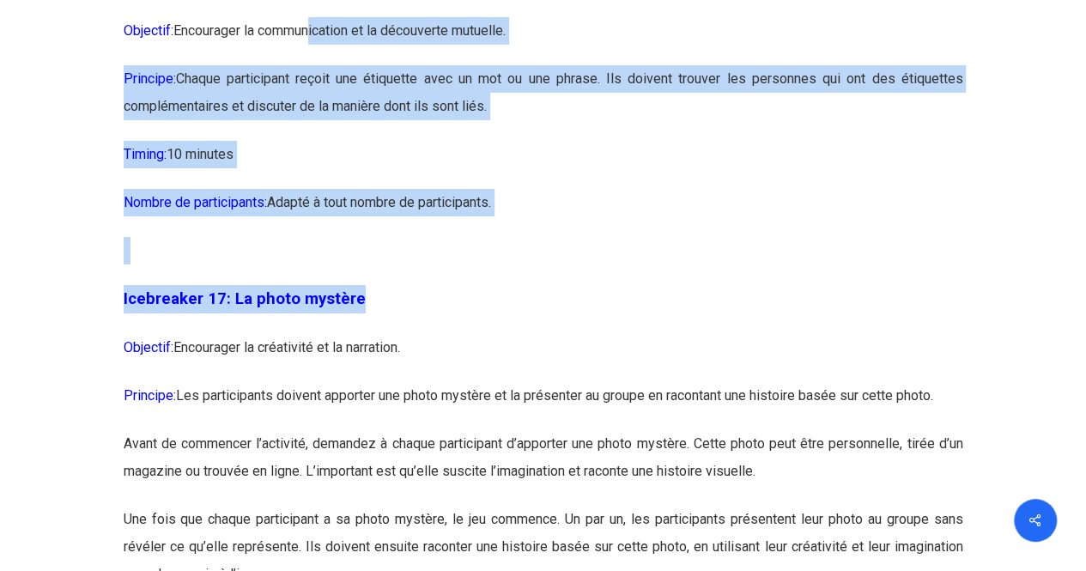
click at [752, 237] on p "Nombre de participants: Adapté à tout nombre de participants." at bounding box center [544, 213] width 840 height 48
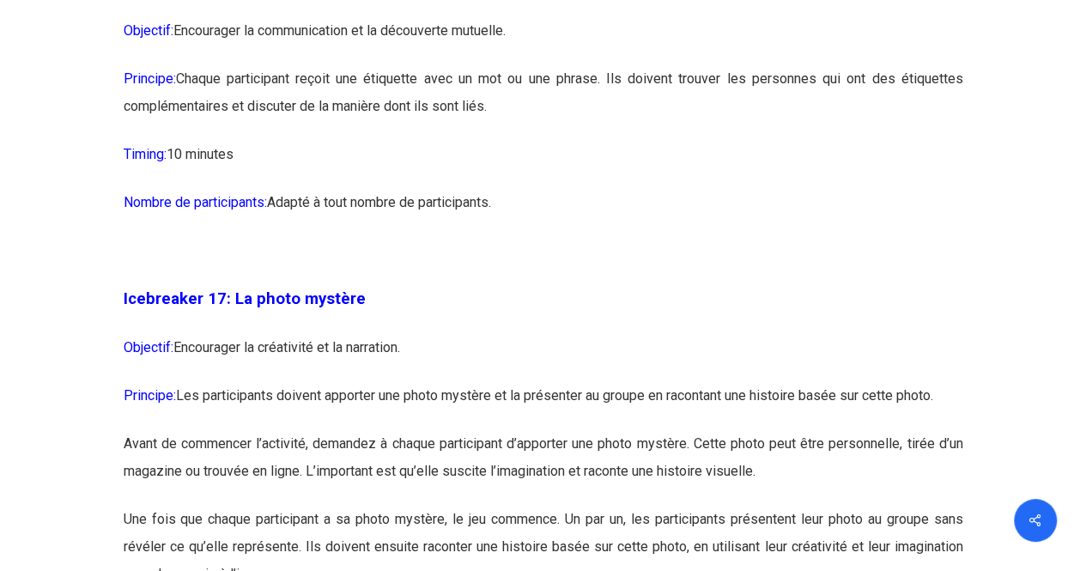
click at [297, 141] on p "Principe: Chaque participant reçoit une étiquette avec un mot ou une phrase. Il…" at bounding box center [544, 103] width 840 height 76
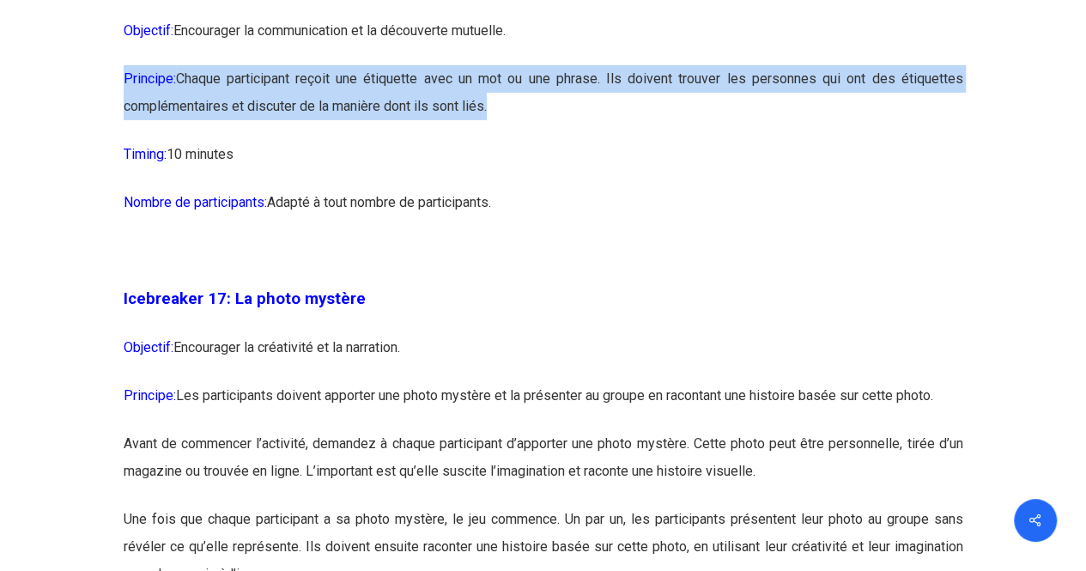
click at [297, 141] on p "Principe: Chaque participant reçoit une étiquette avec un mot ou une phrase. Il…" at bounding box center [544, 103] width 840 height 76
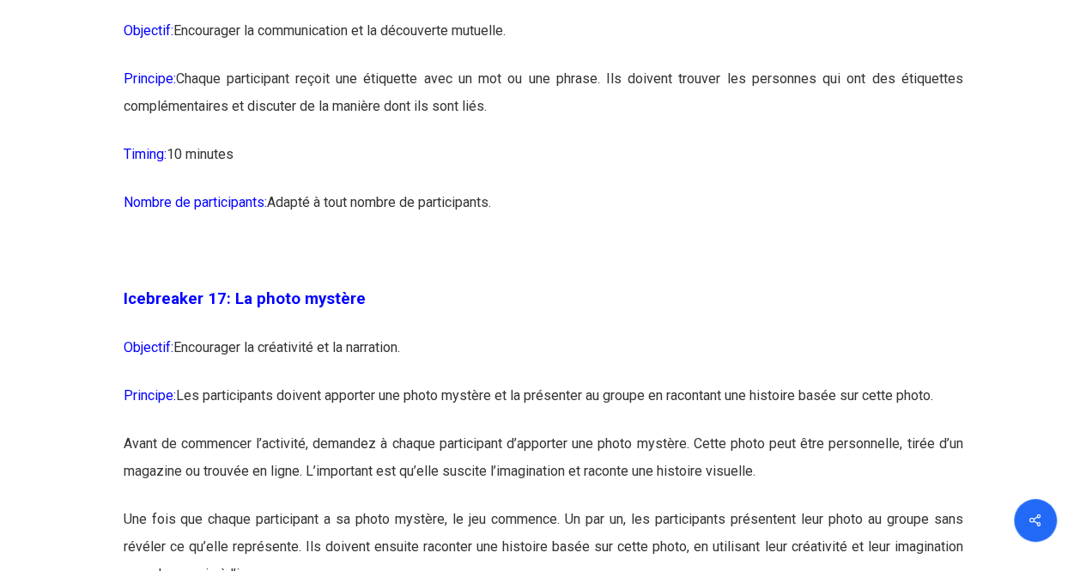
click at [629, 237] on p "Nombre de participants: Adapté à tout nombre de participants." at bounding box center [544, 213] width 840 height 48
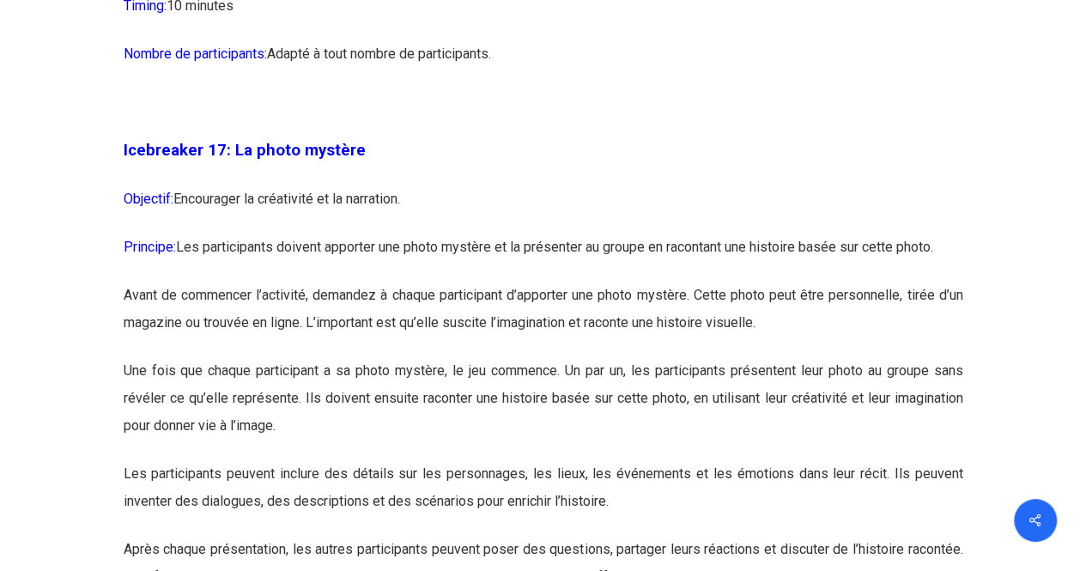
scroll to position [9895, 0]
